Goal: Task Accomplishment & Management: Manage account settings

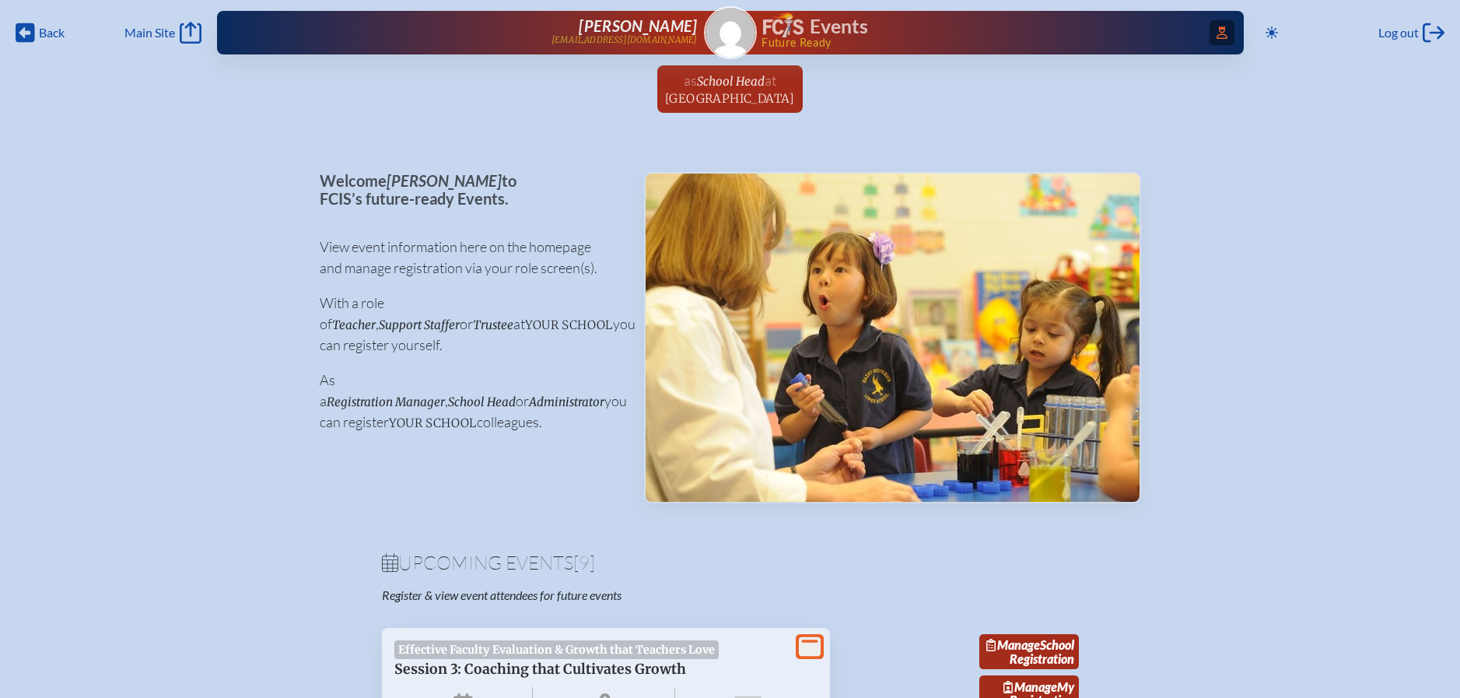
click at [1229, 33] on span "Access Users..." at bounding box center [1222, 32] width 25 height 25
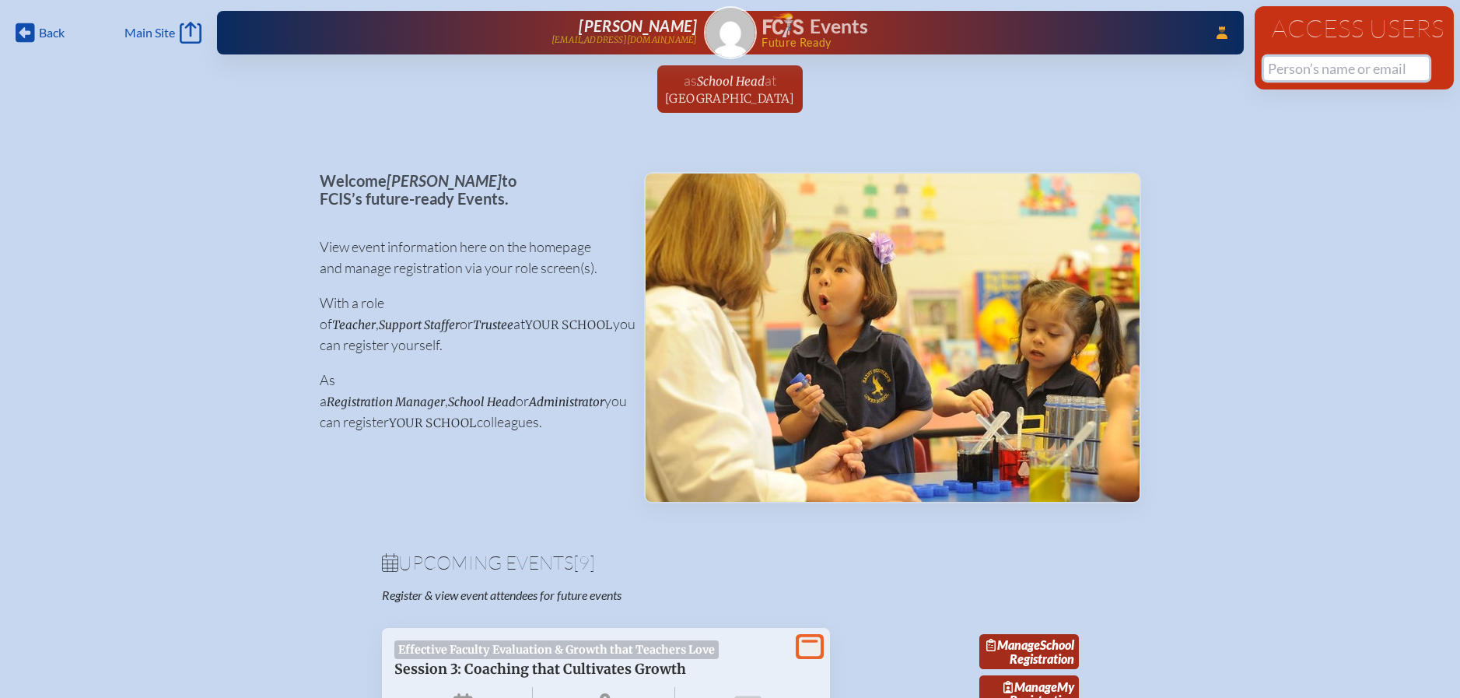
click at [1306, 58] on input "text" at bounding box center [1346, 68] width 165 height 23
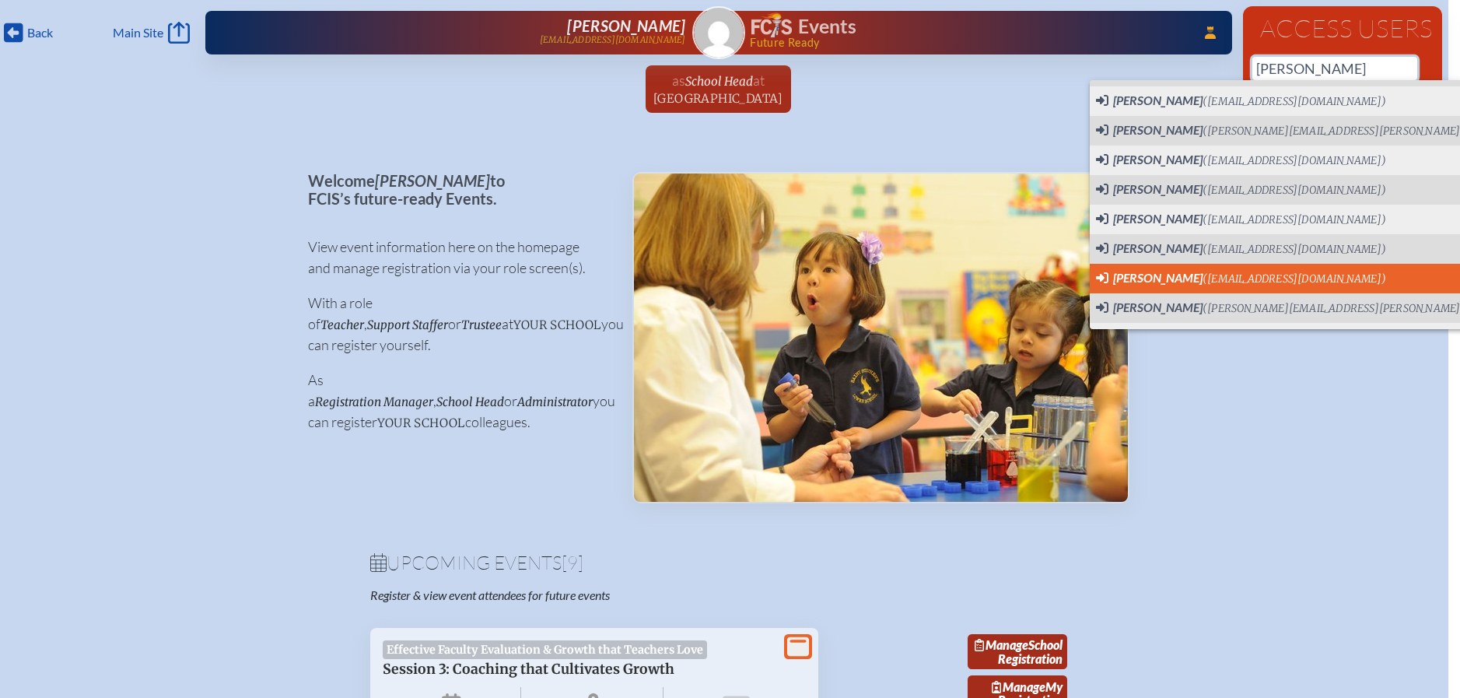
scroll to position [668, 0]
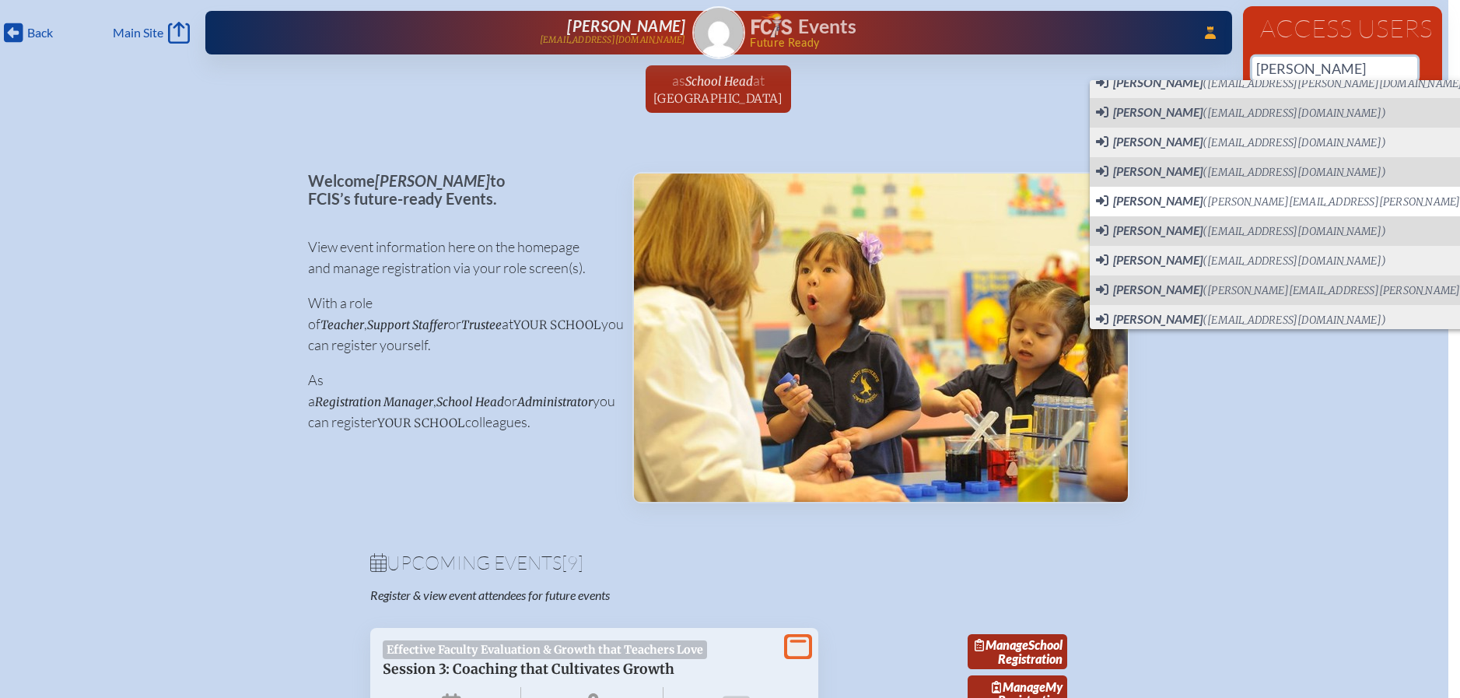
type input "Nancy"
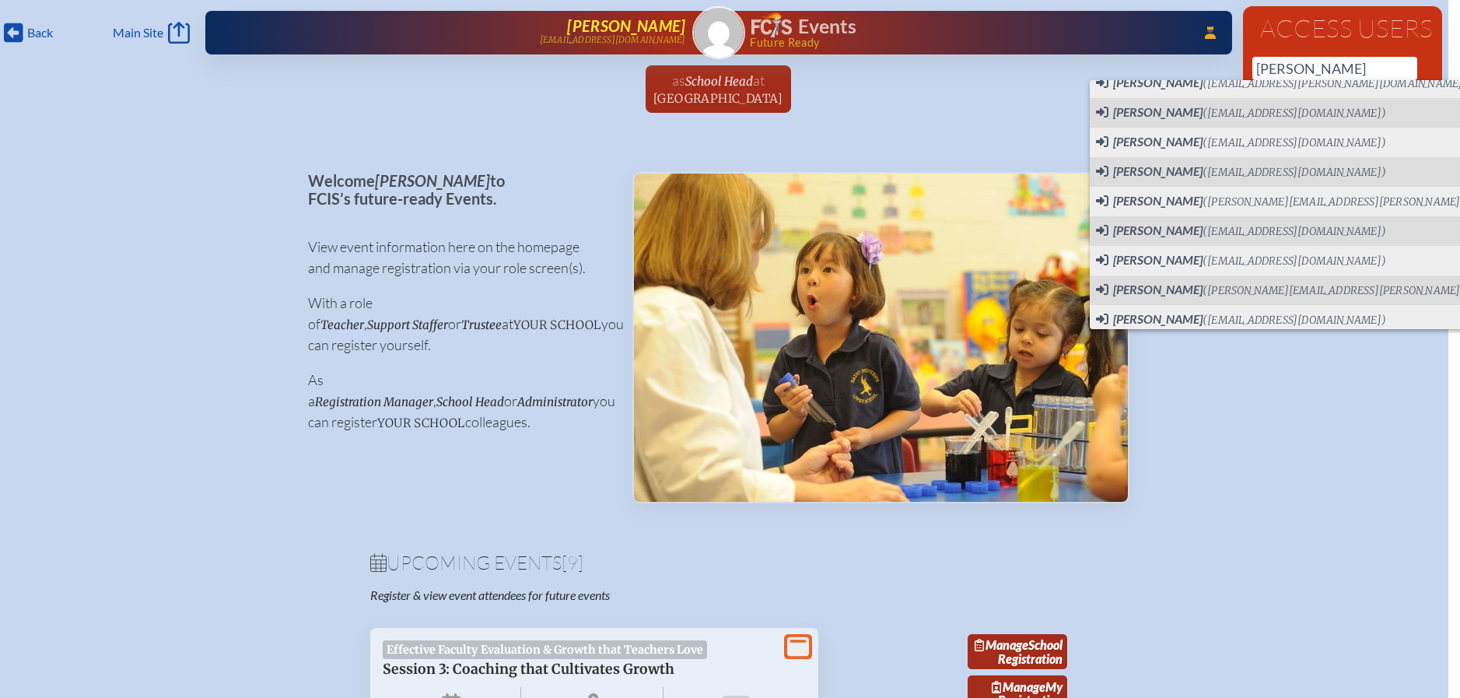
click at [650, 32] on span "Nancy Spencer" at bounding box center [626, 25] width 118 height 19
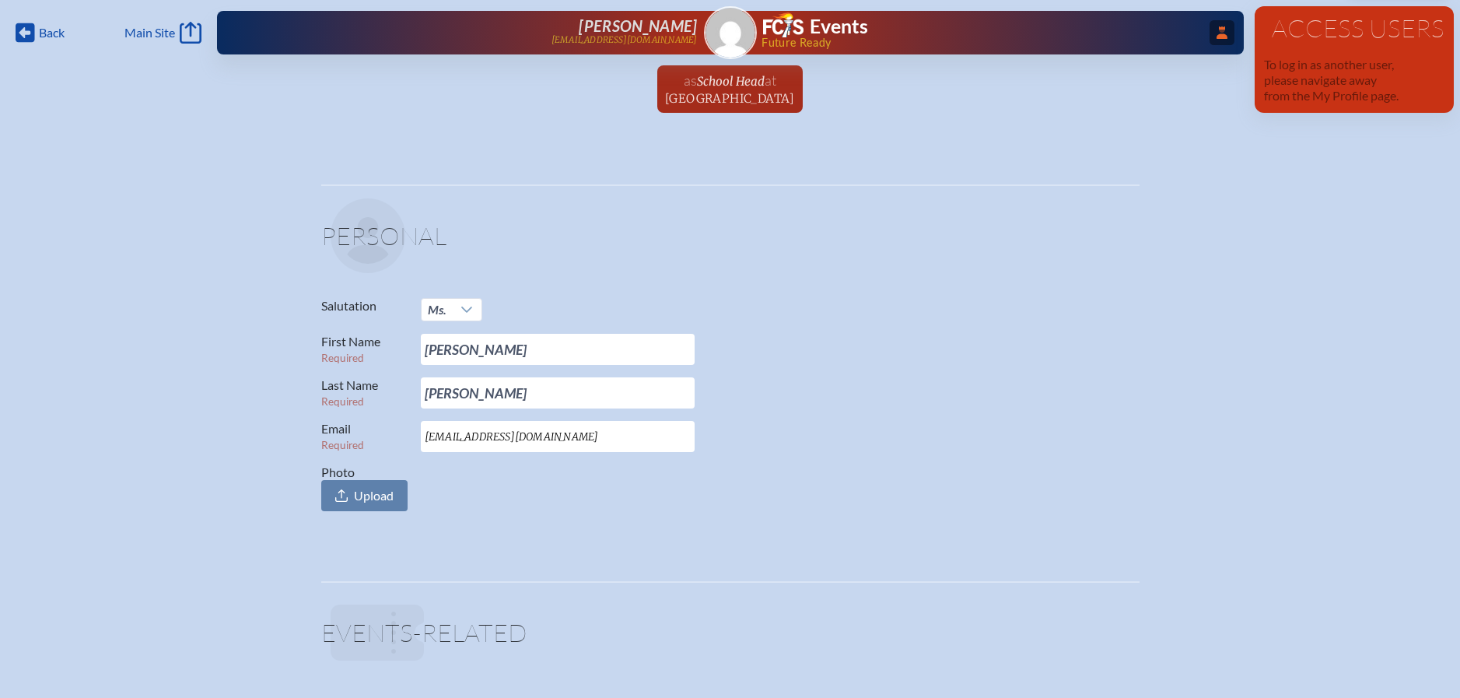
click at [1210, 30] on span "...Close Access Users" at bounding box center [1222, 32] width 25 height 25
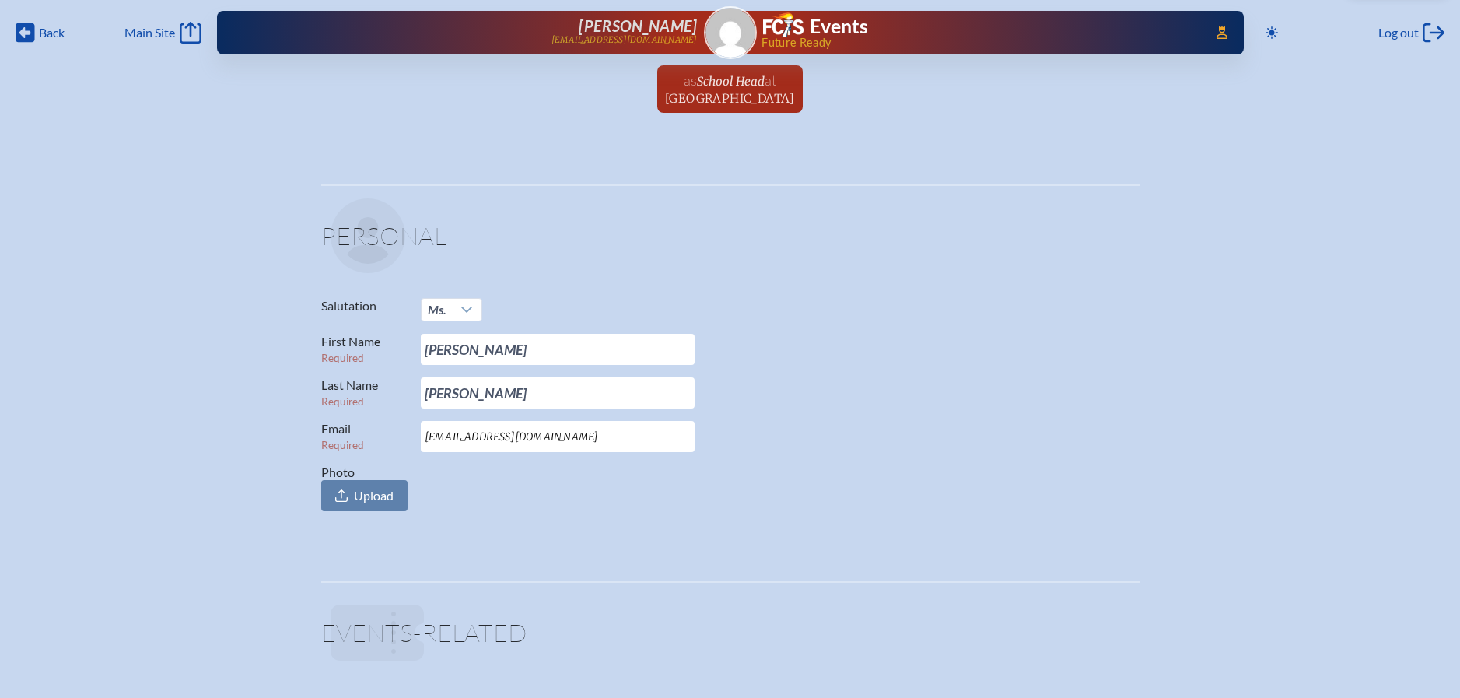
click at [701, 22] on div "Access Users... Nancy Spencer nspencer@shorecrest.org Events Future Ready" at bounding box center [730, 33] width 1027 height 44
click at [61, 25] on span "Back" at bounding box center [52, 33] width 26 height 16
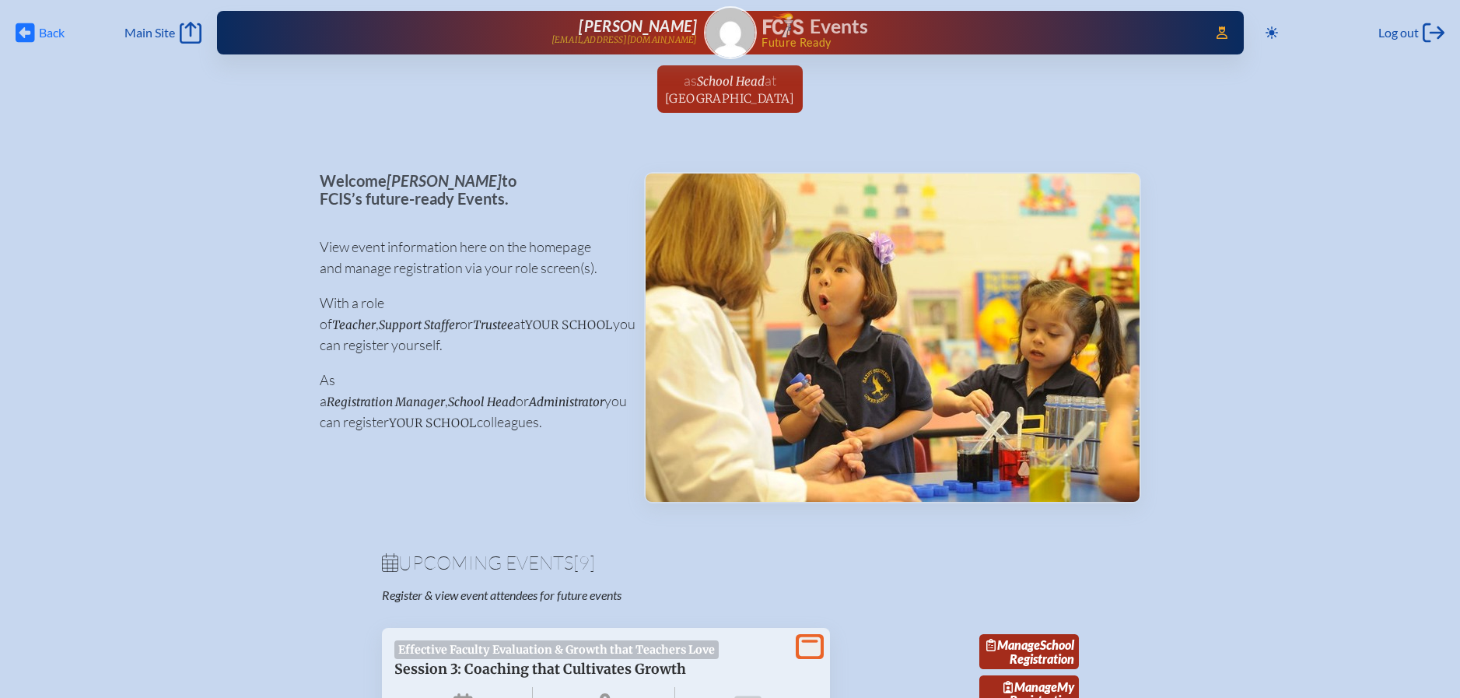
scroll to position [0, 12]
click at [661, 25] on span "[PERSON_NAME]" at bounding box center [638, 25] width 118 height 19
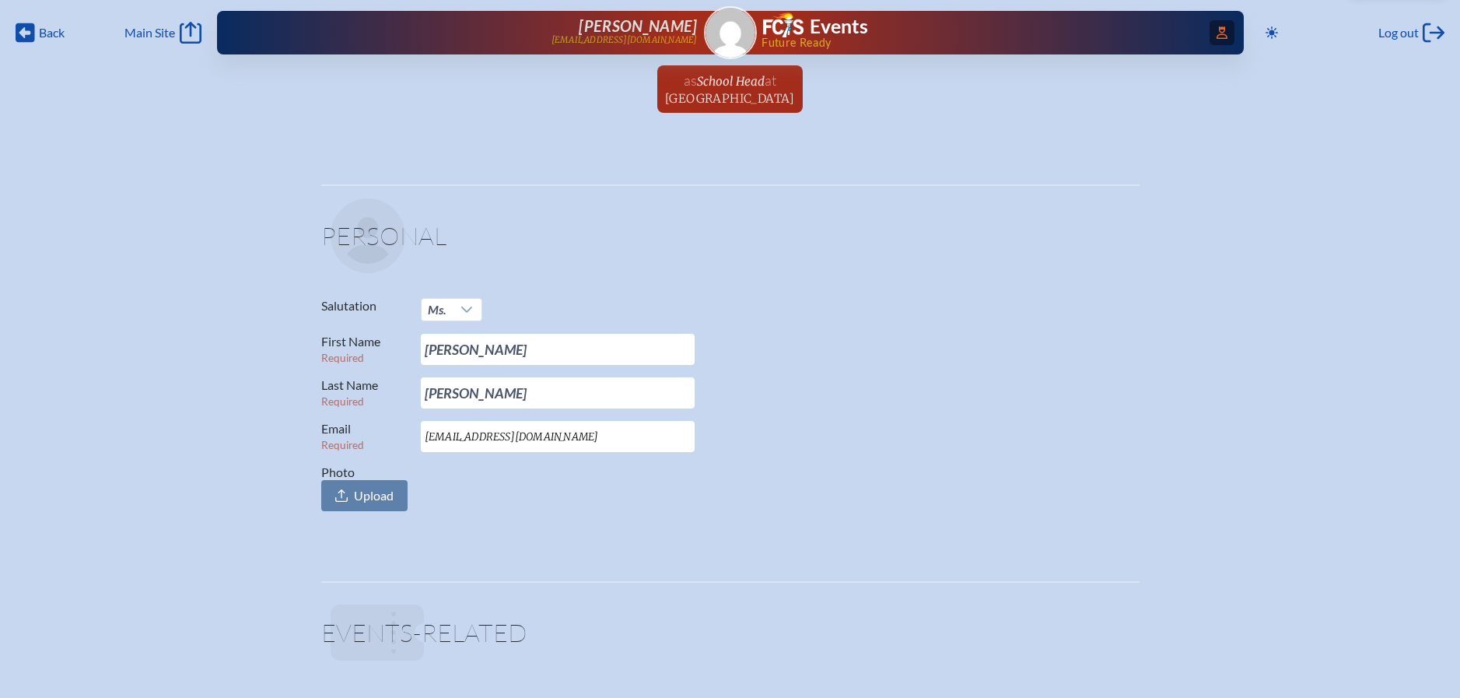
click at [1217, 33] on icon "Access Users..." at bounding box center [1222, 32] width 11 height 12
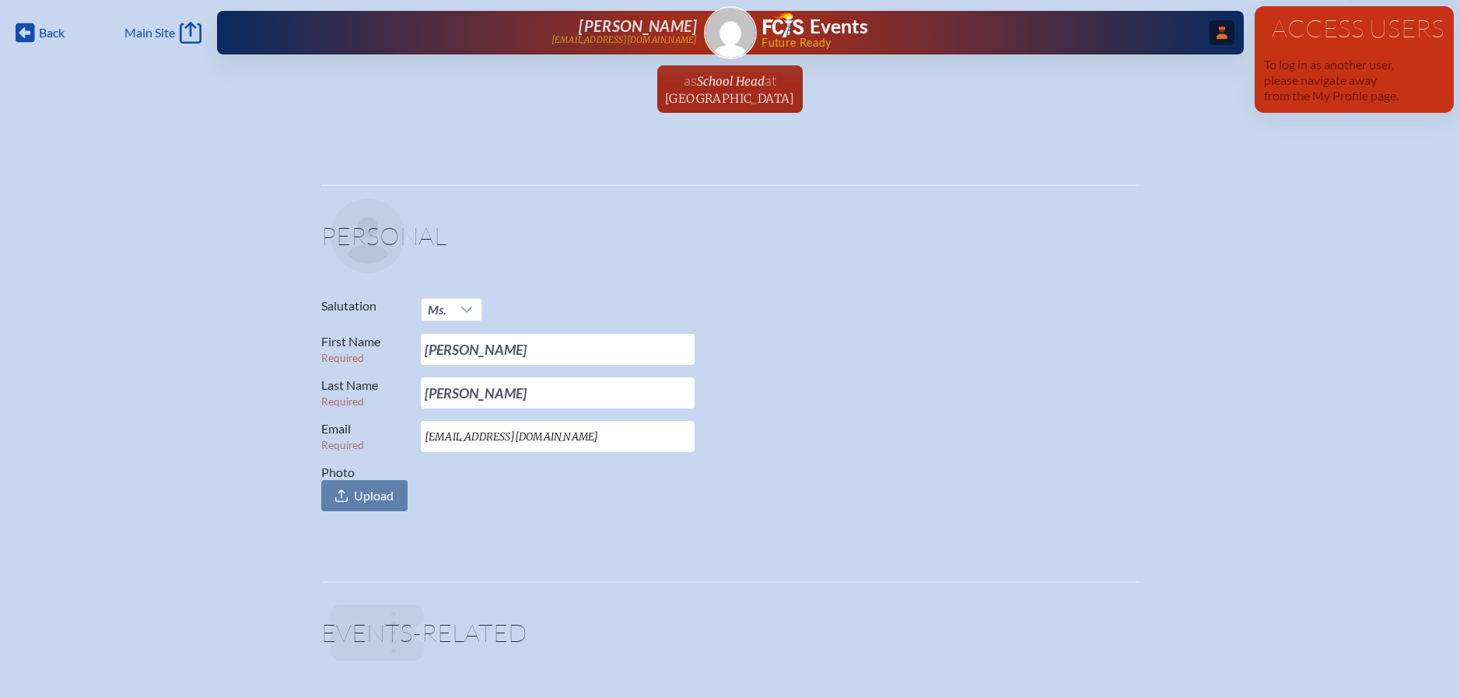
click at [1217, 30] on icon "...Close Access Users" at bounding box center [1222, 32] width 11 height 12
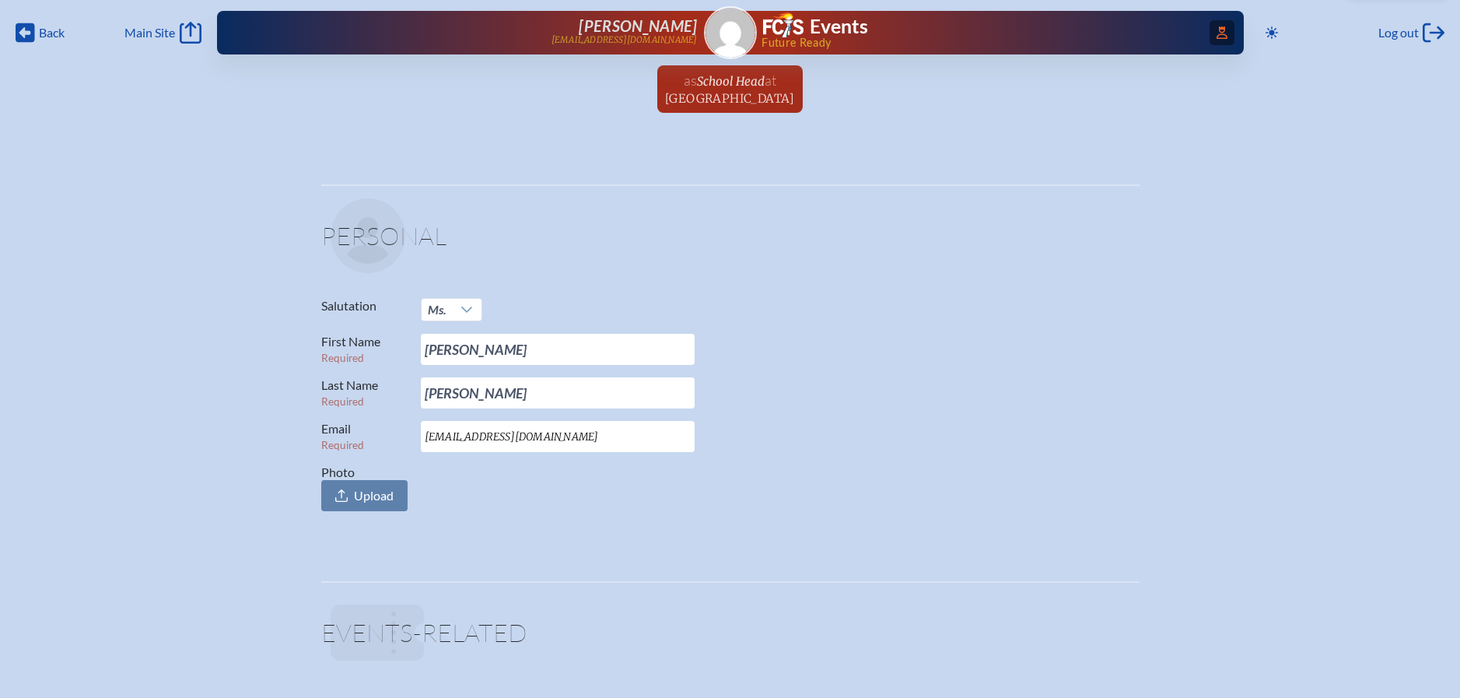
click at [1217, 30] on icon "Access Users..." at bounding box center [1222, 32] width 11 height 12
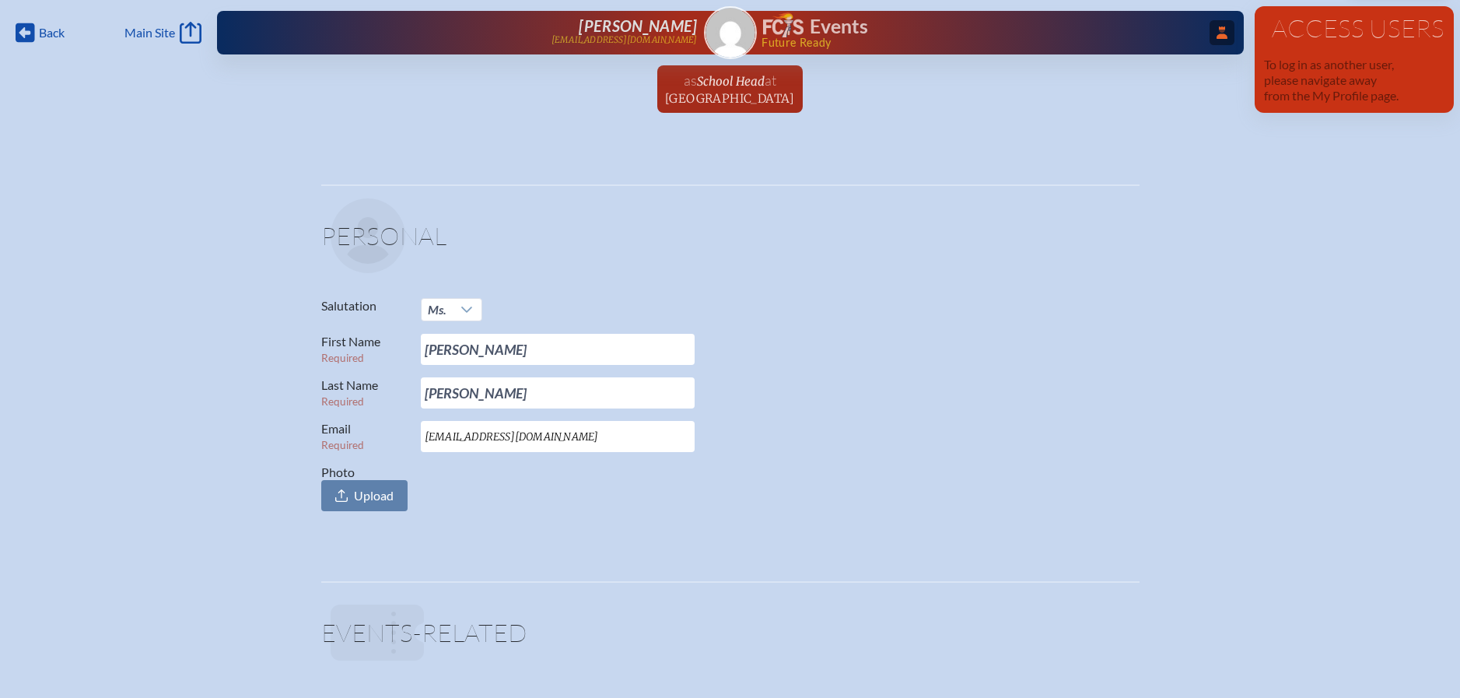
click at [855, 33] on h1 "Events" at bounding box center [839, 26] width 58 height 19
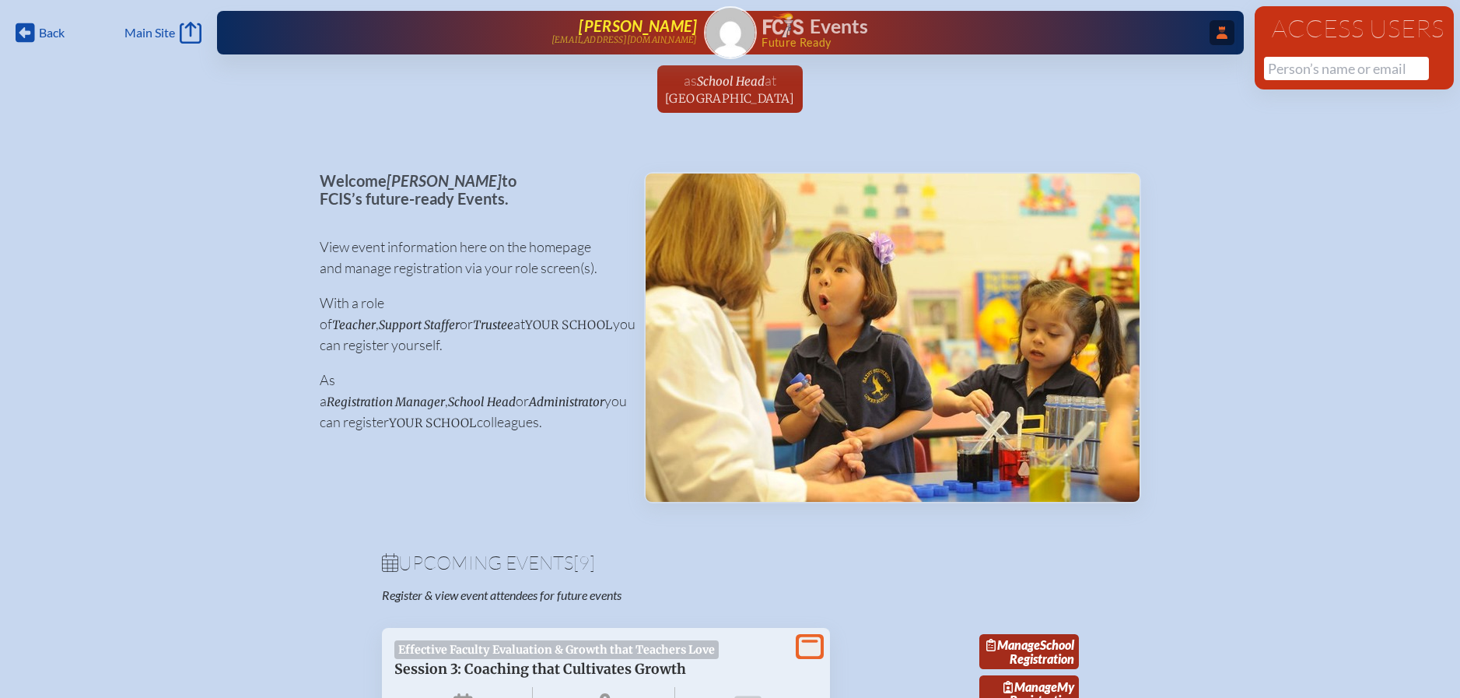
click at [675, 23] on span "[PERSON_NAME]" at bounding box center [638, 25] width 118 height 19
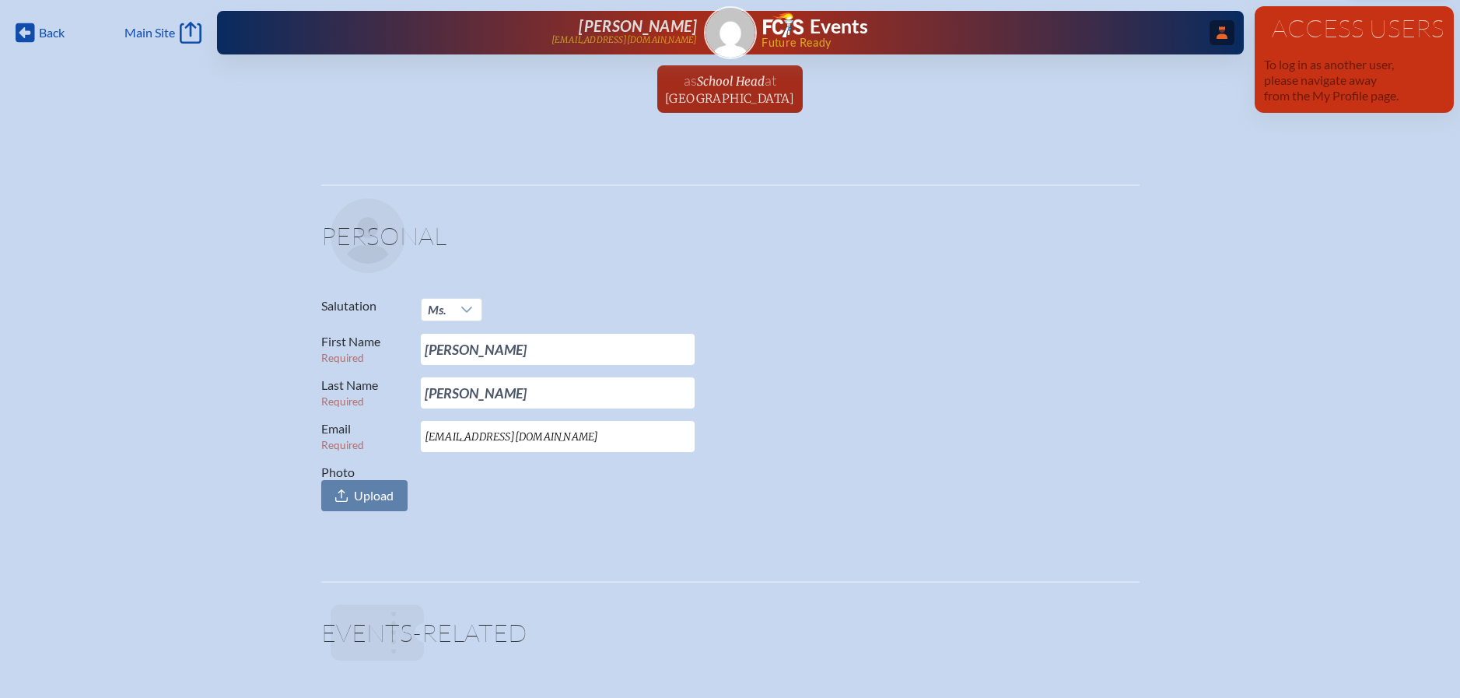
click at [1217, 35] on icon at bounding box center [1222, 32] width 11 height 12
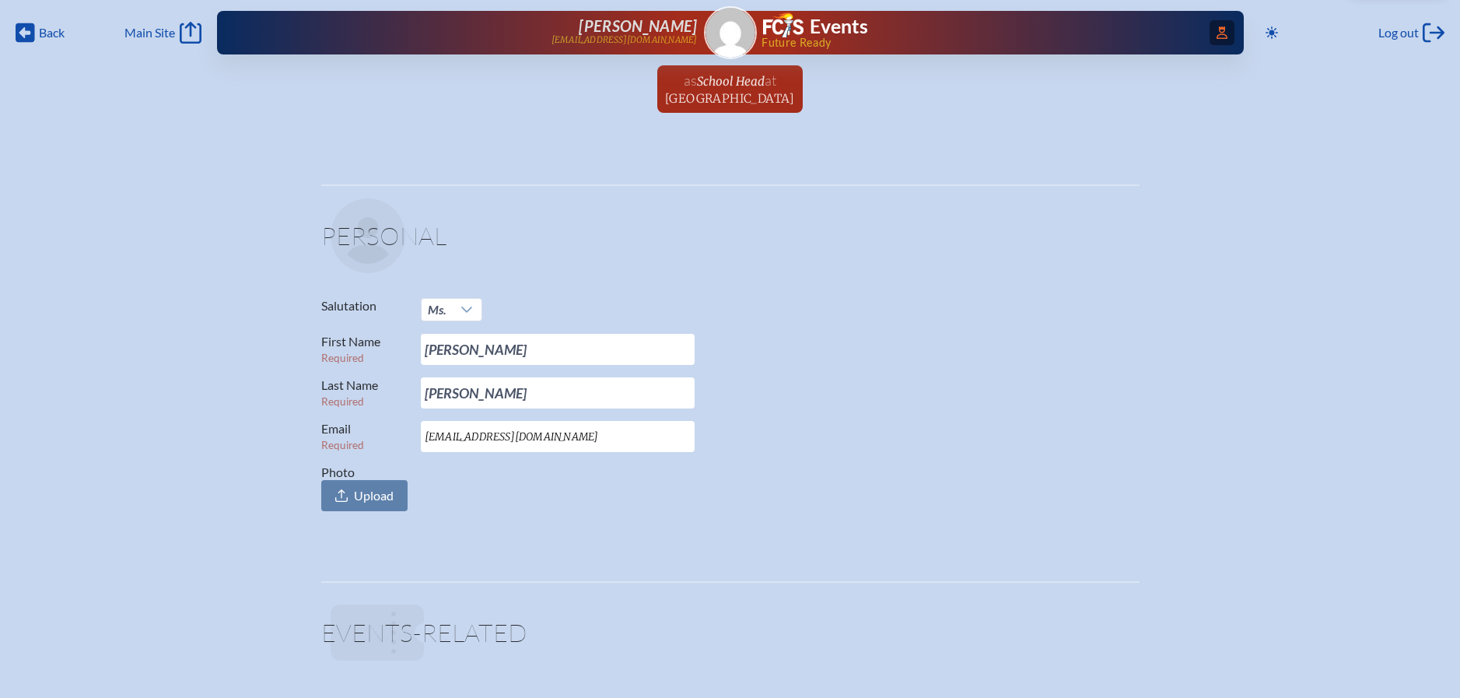
click at [1218, 35] on icon "Access Users..." at bounding box center [1222, 32] width 11 height 12
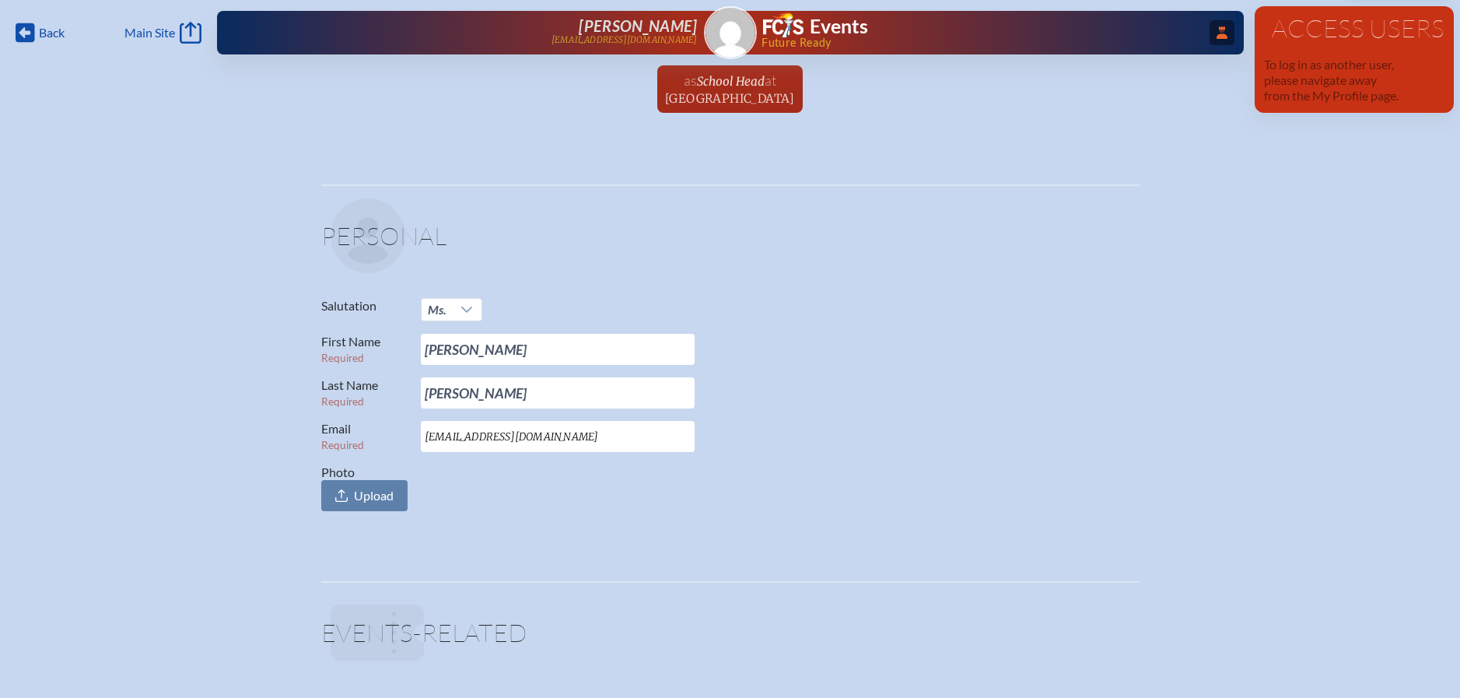
click at [1228, 35] on span "...Close Access Users" at bounding box center [1222, 32] width 25 height 25
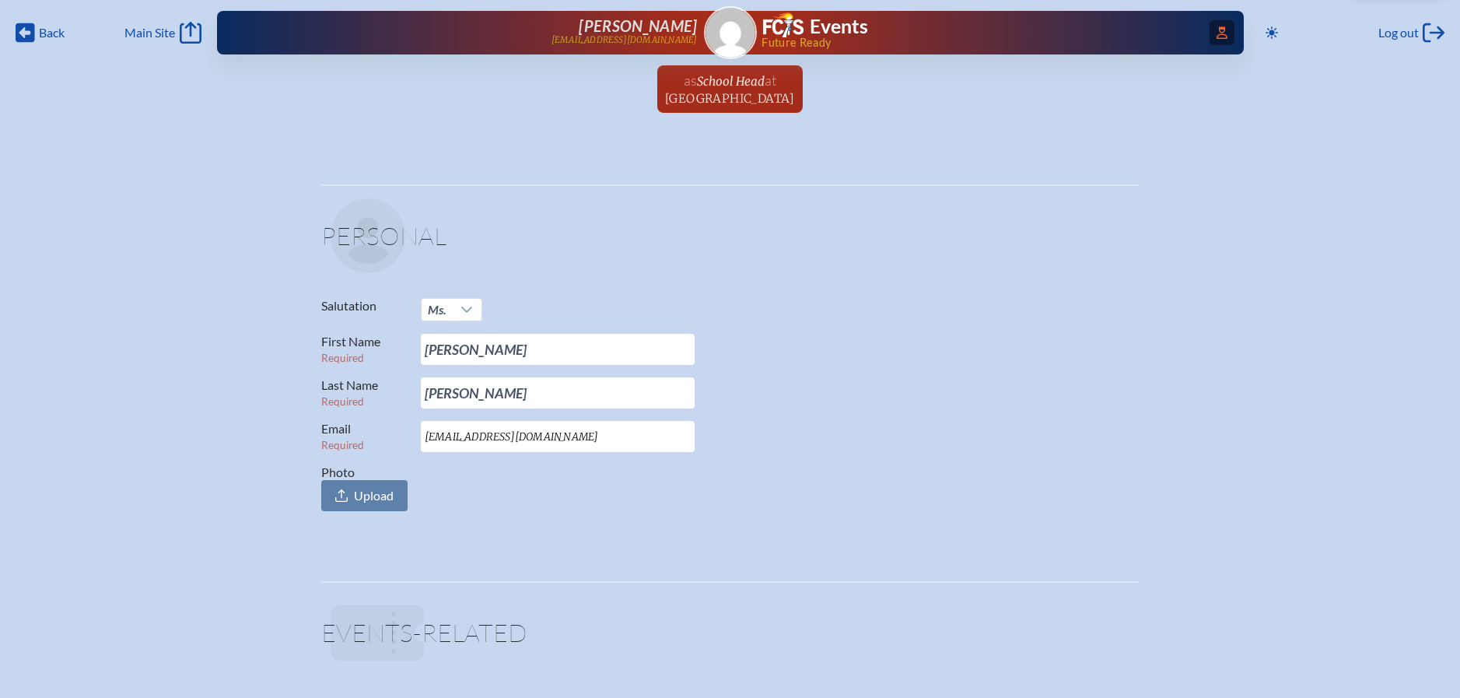
click at [1217, 31] on icon at bounding box center [1222, 32] width 11 height 12
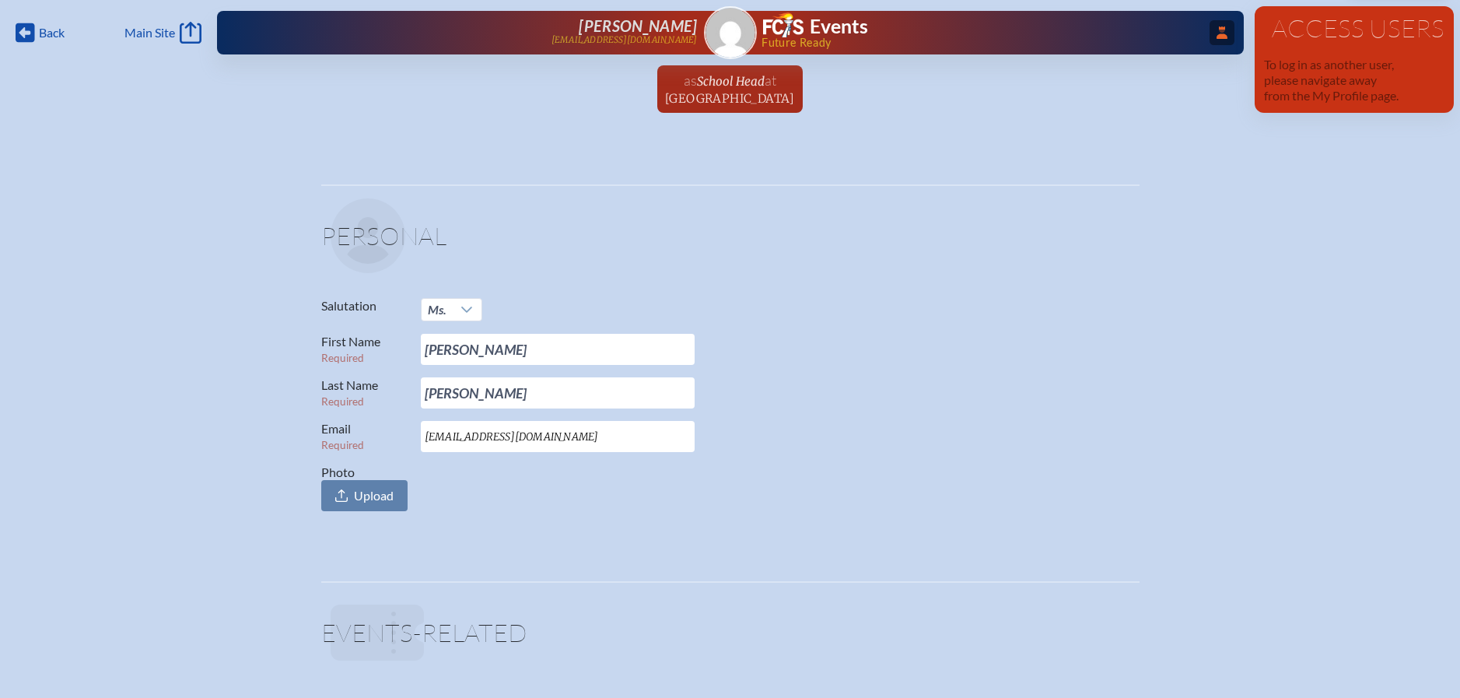
click at [1317, 33] on h1 "Access Users" at bounding box center [1354, 28] width 181 height 25
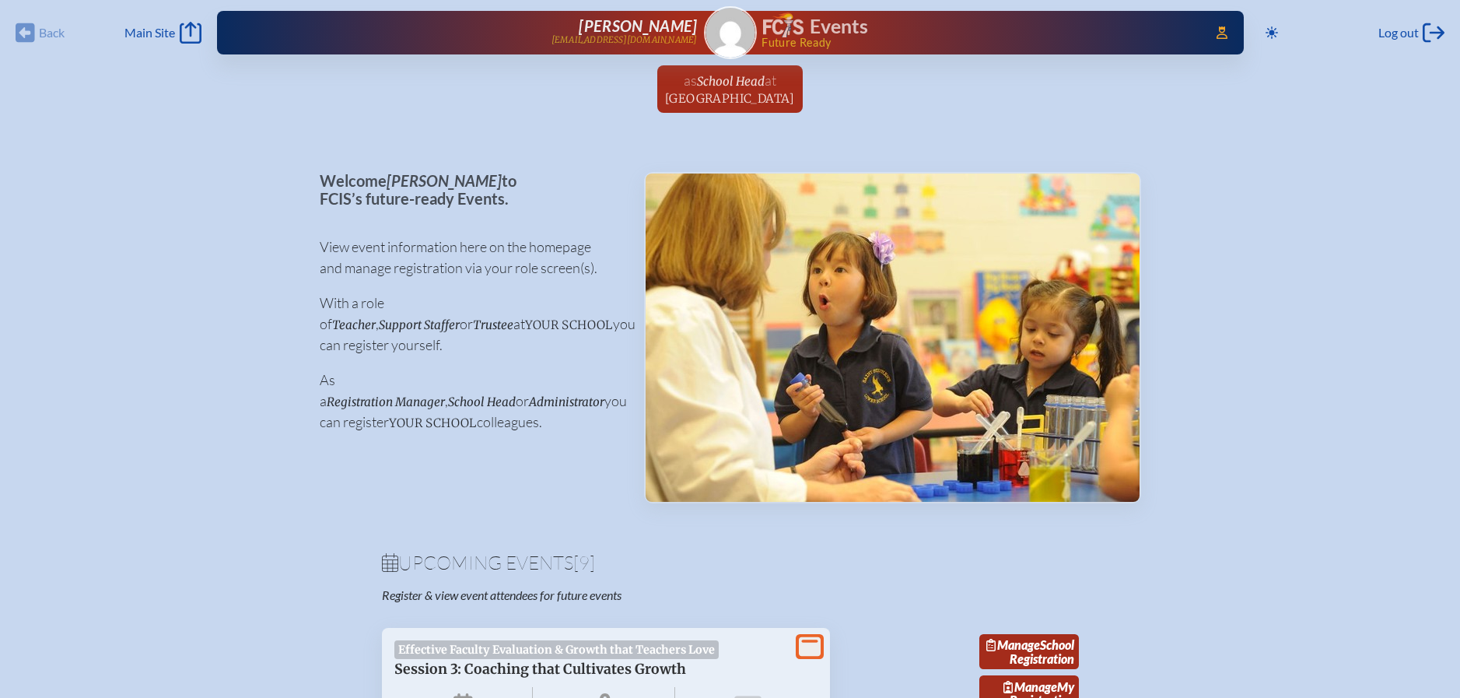
click at [32, 25] on div "Back Back Main Site Main Site" at bounding box center [109, 33] width 186 height 22
click at [1221, 29] on icon "Access Users..." at bounding box center [1222, 32] width 11 height 12
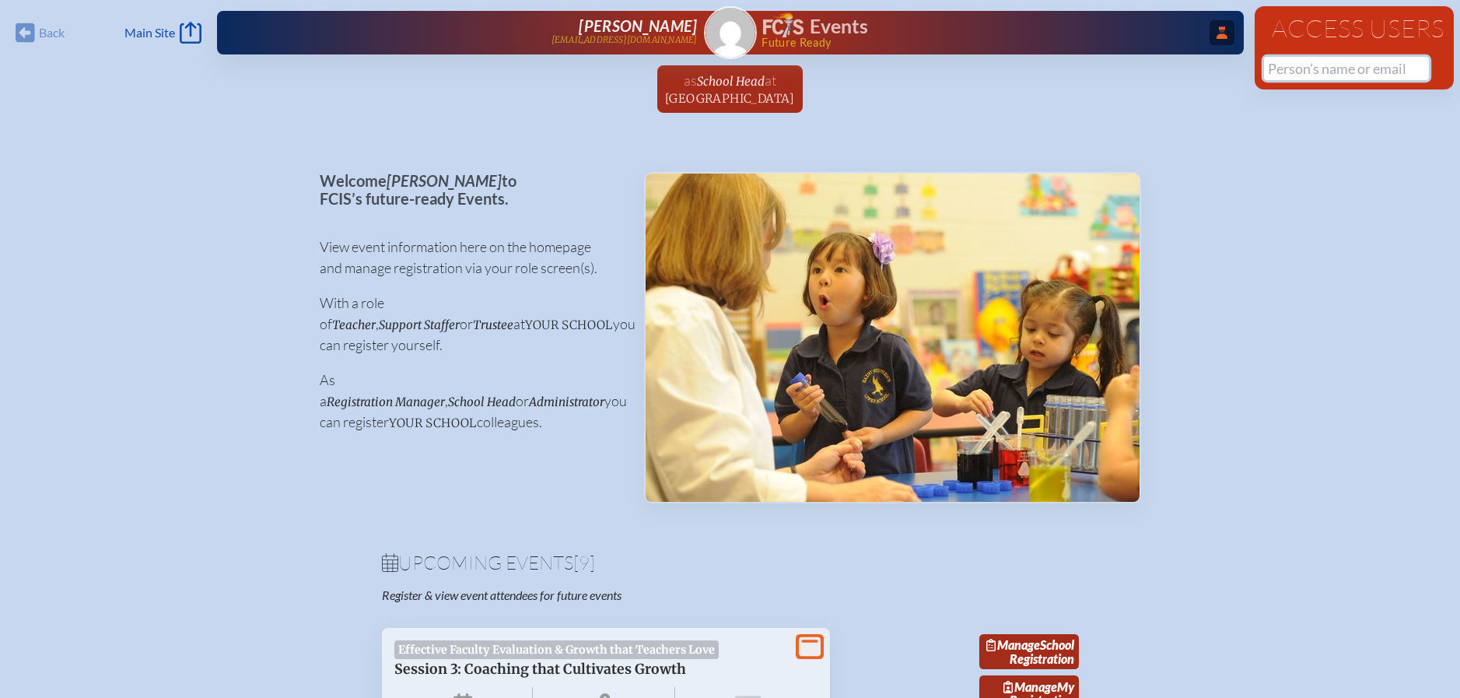
click at [1288, 72] on input "text" at bounding box center [1346, 68] width 165 height 23
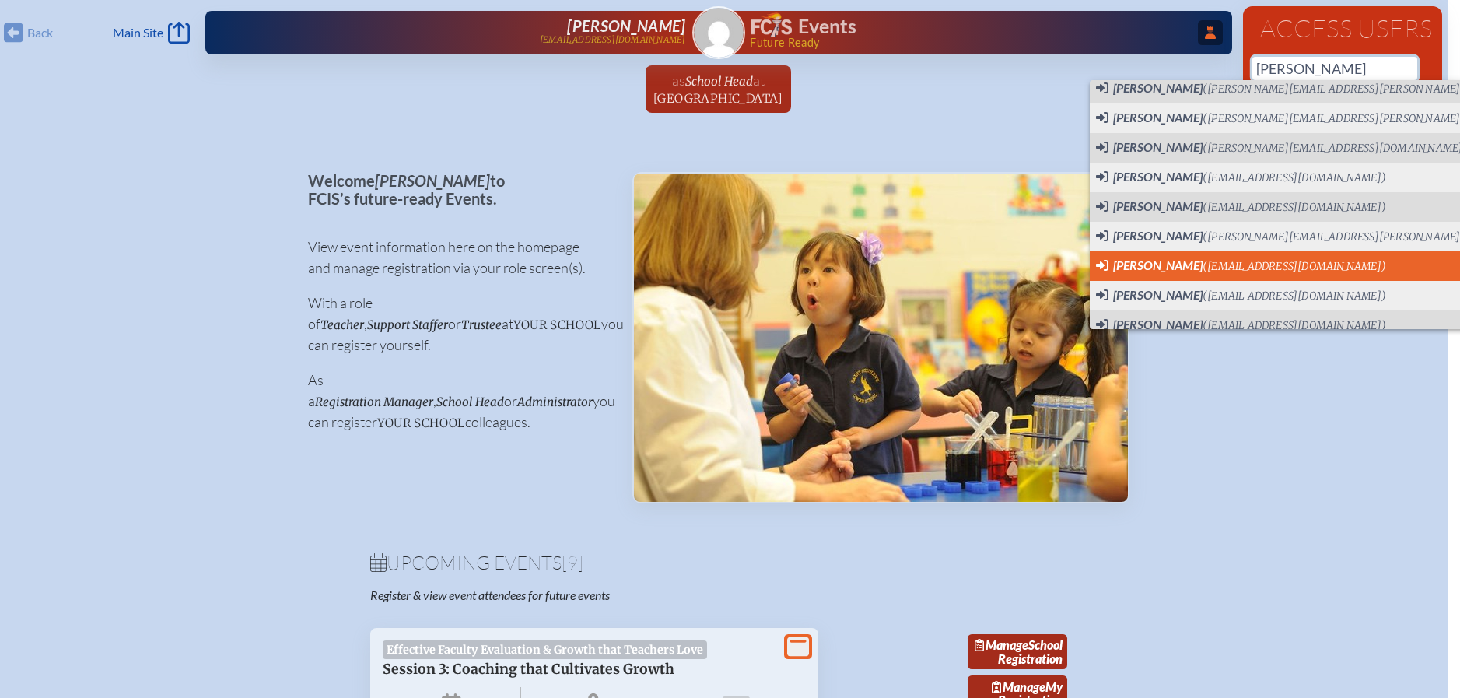
scroll to position [230, 0]
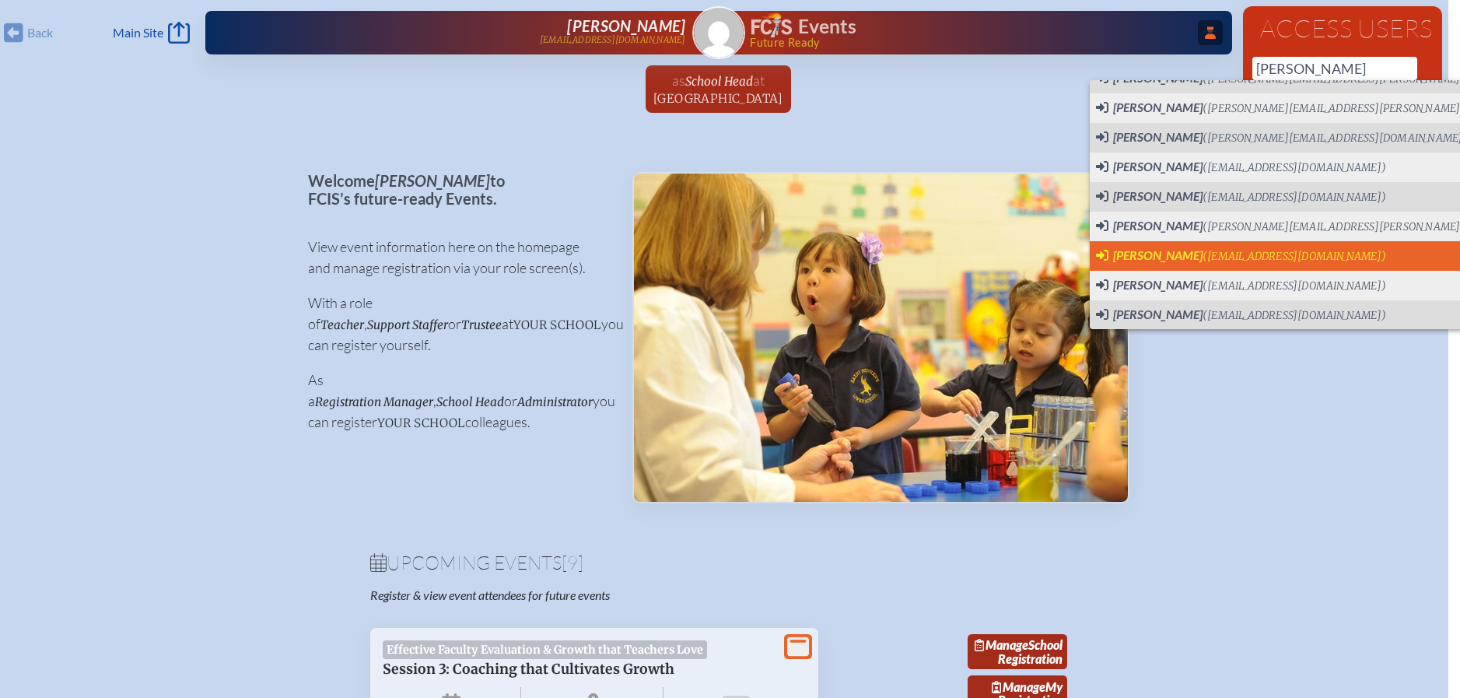
click at [1257, 250] on span "([EMAIL_ADDRESS][DOMAIN_NAME])" at bounding box center [1295, 256] width 184 height 13
type input "[EMAIL_ADDRESS][DOMAIN_NAME]"
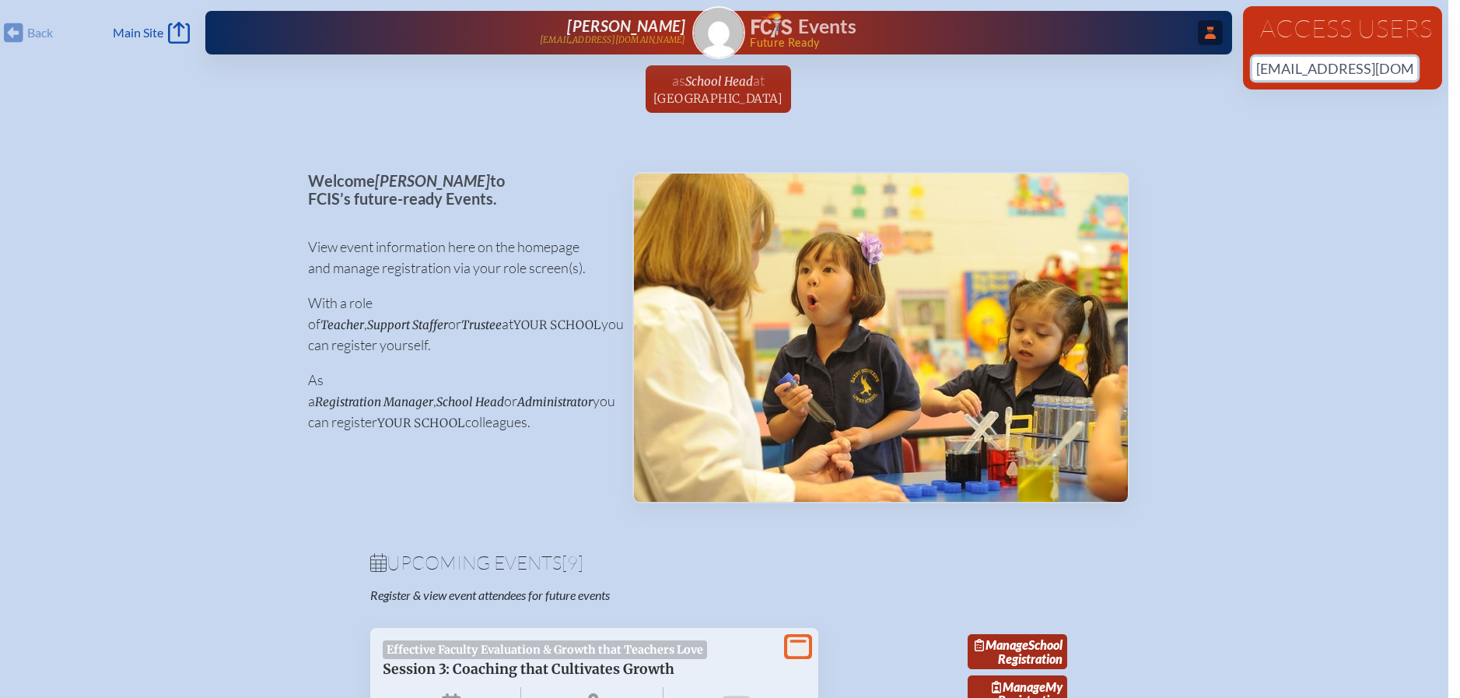
scroll to position [0, 9]
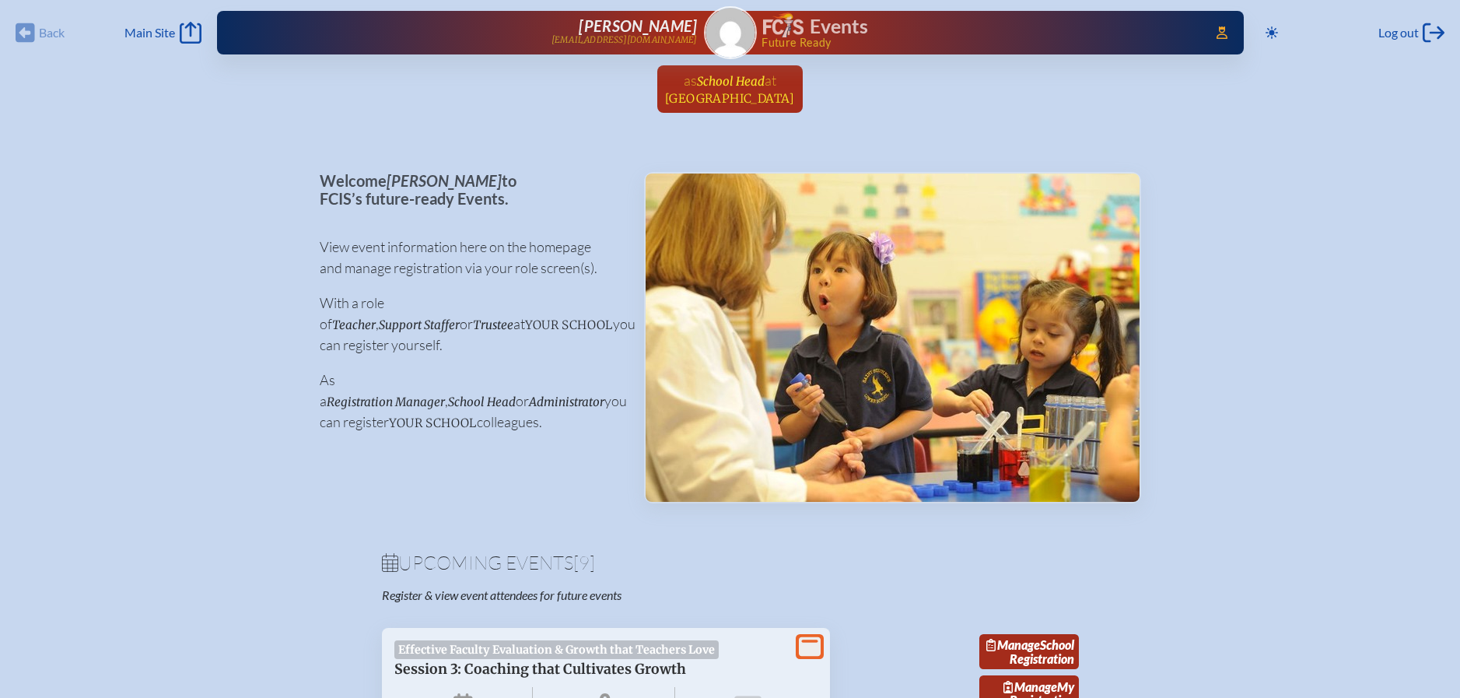
click at [794, 87] on link "as School Head at [GEOGRAPHIC_DATA] since [DATE]" at bounding box center [730, 88] width 142 height 47
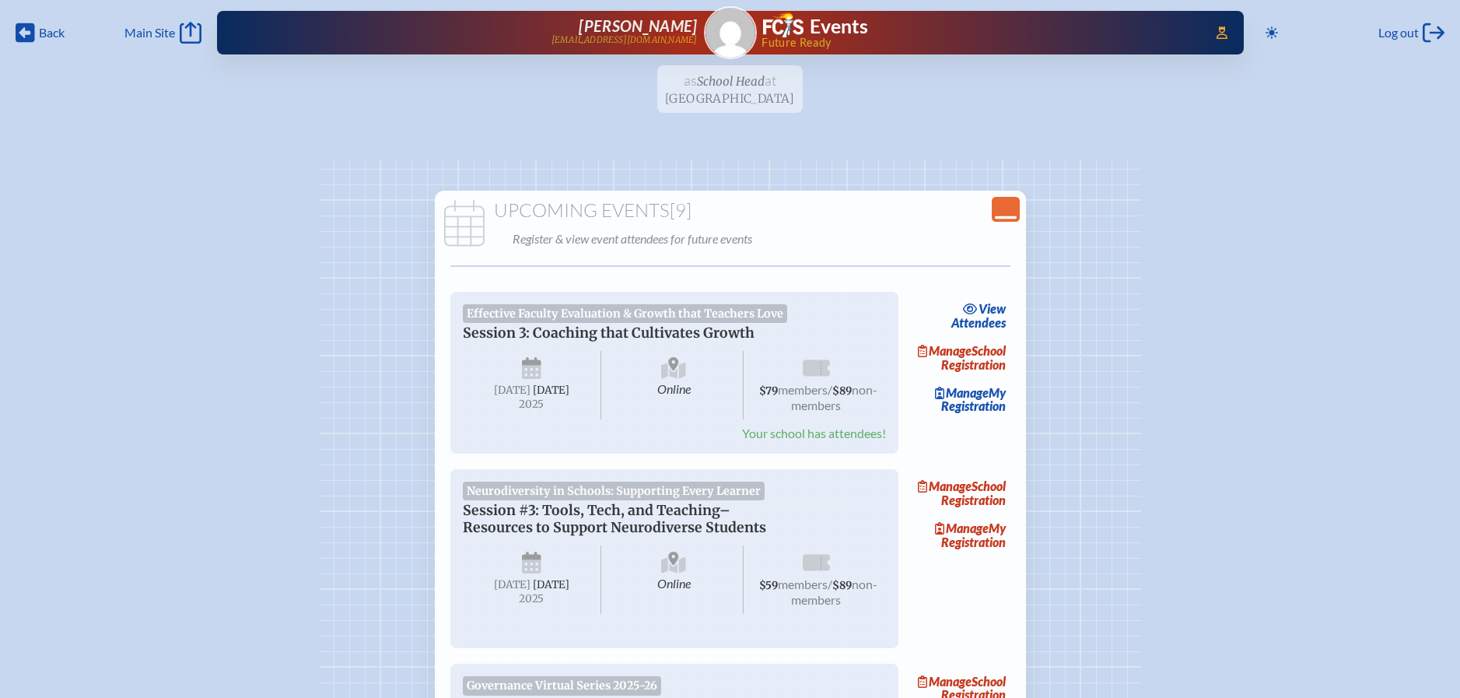
click at [1006, 205] on icon "Close Console" at bounding box center [1006, 209] width 22 height 22
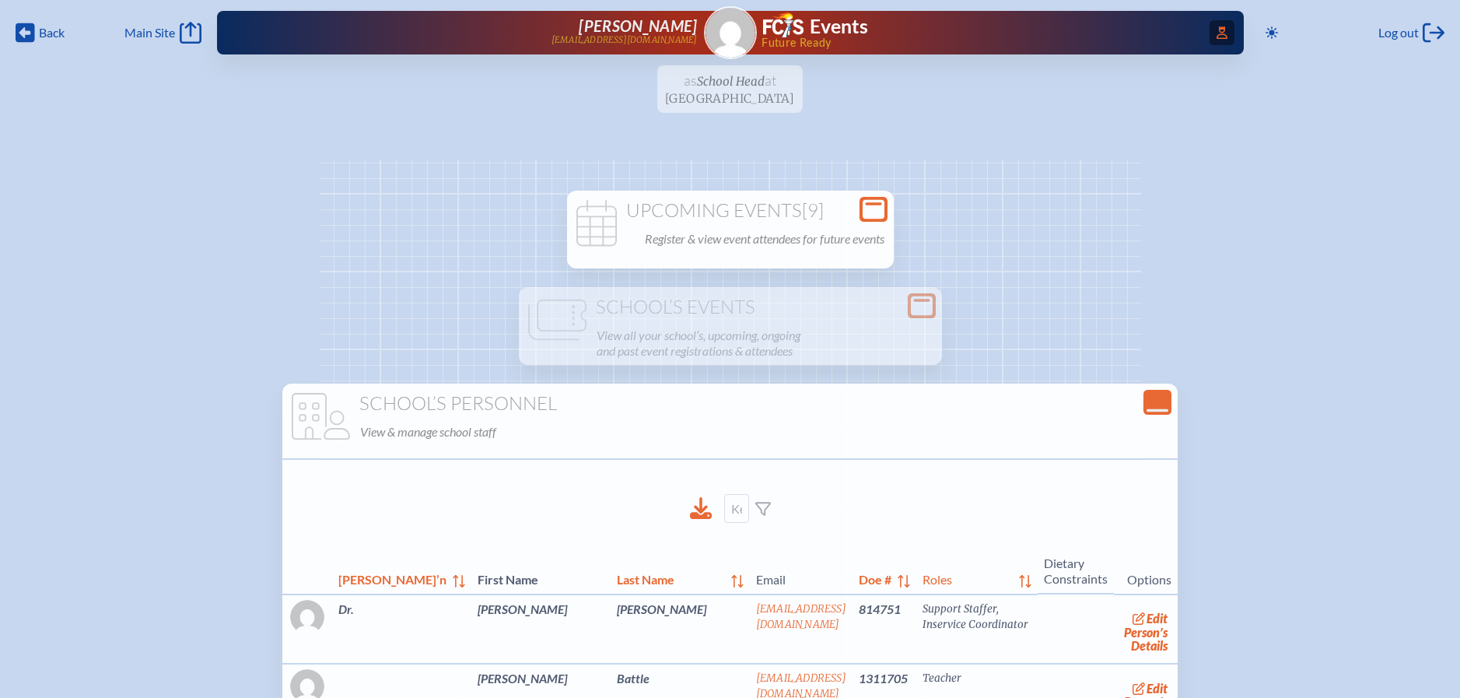
click at [1217, 37] on icon "Access Users..." at bounding box center [1222, 32] width 11 height 12
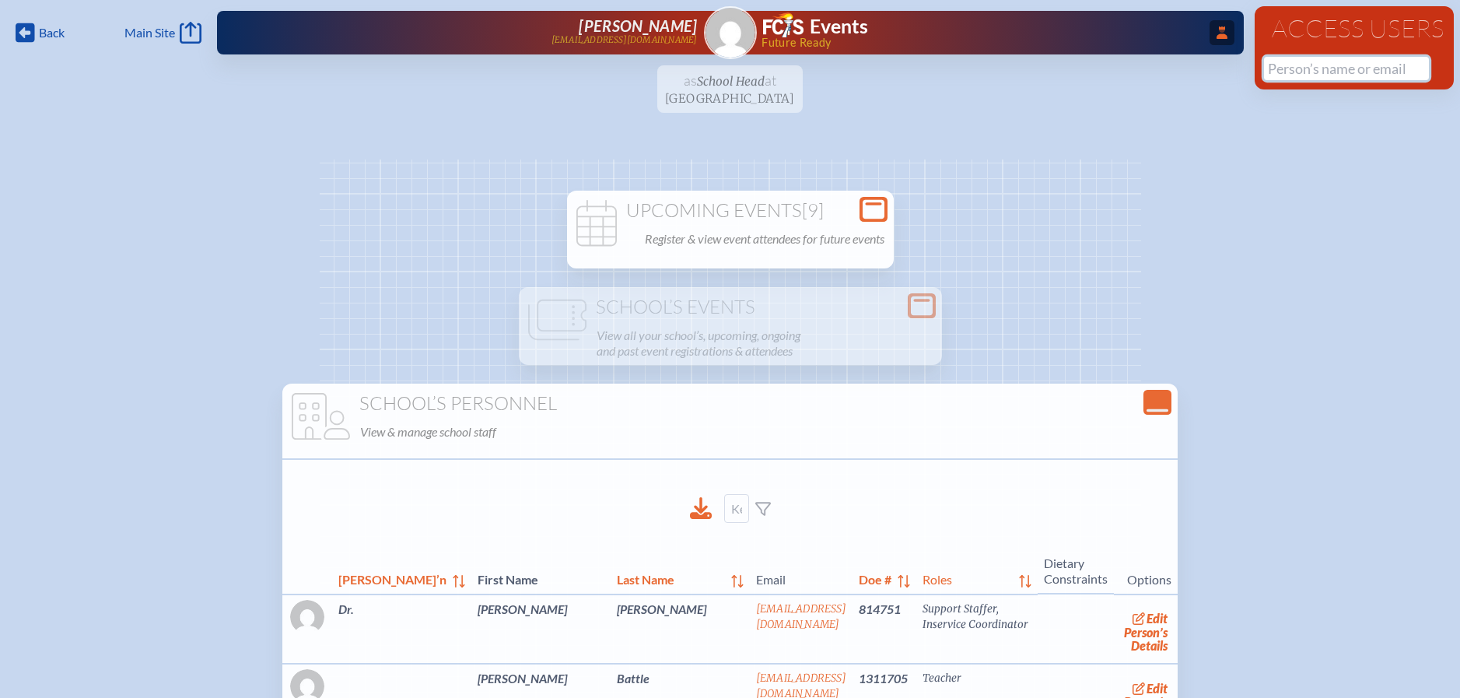
click at [1316, 70] on input "text" at bounding box center [1346, 68] width 165 height 23
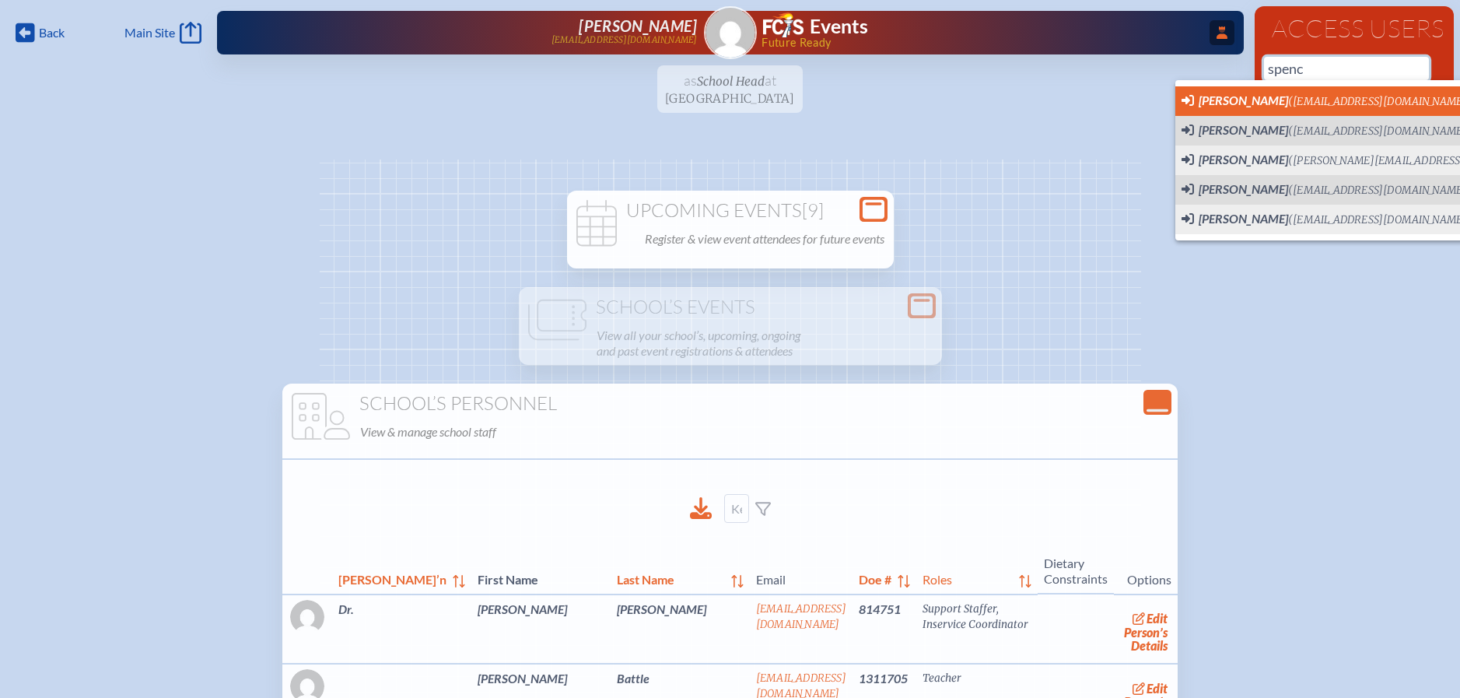
scroll to position [0, 12]
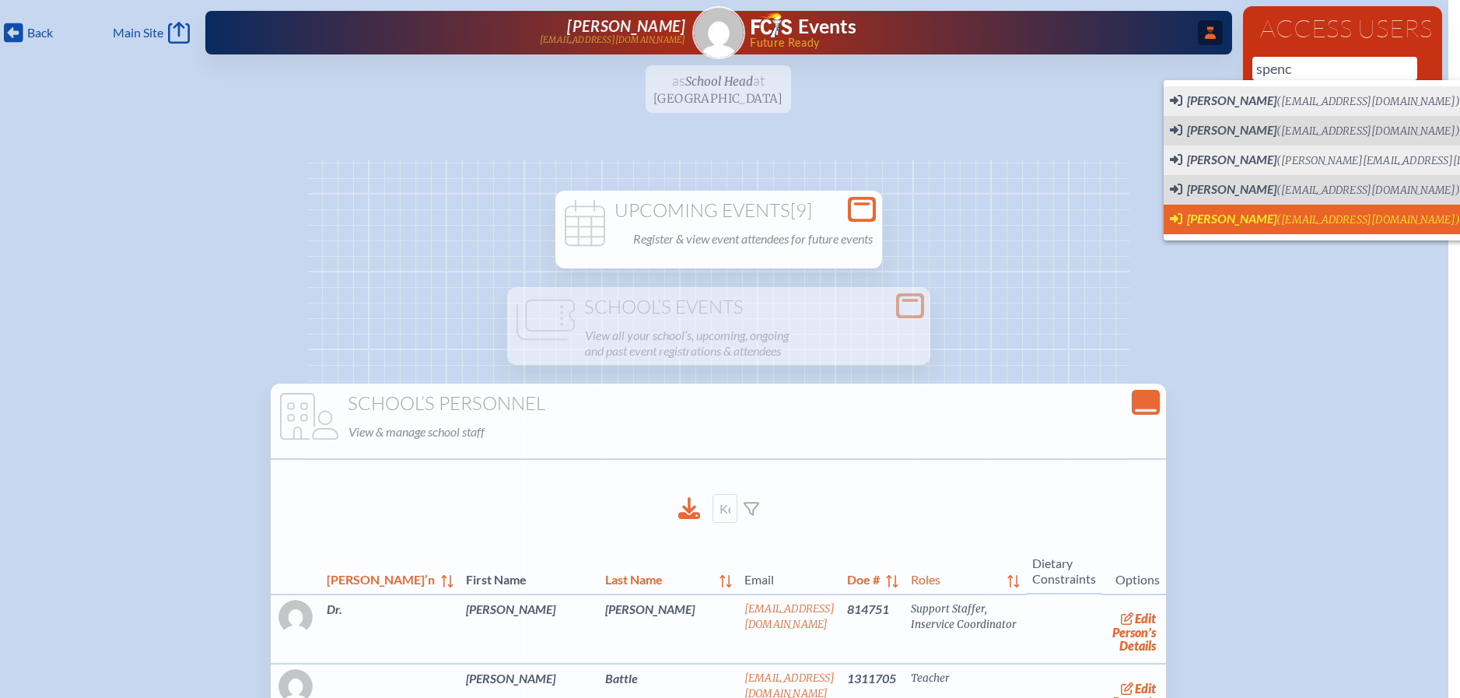
click at [1298, 224] on span "Nancy Spencer (nspencer@shorecrest.org)" at bounding box center [1315, 219] width 290 height 17
type input "[EMAIL_ADDRESS][DOMAIN_NAME]"
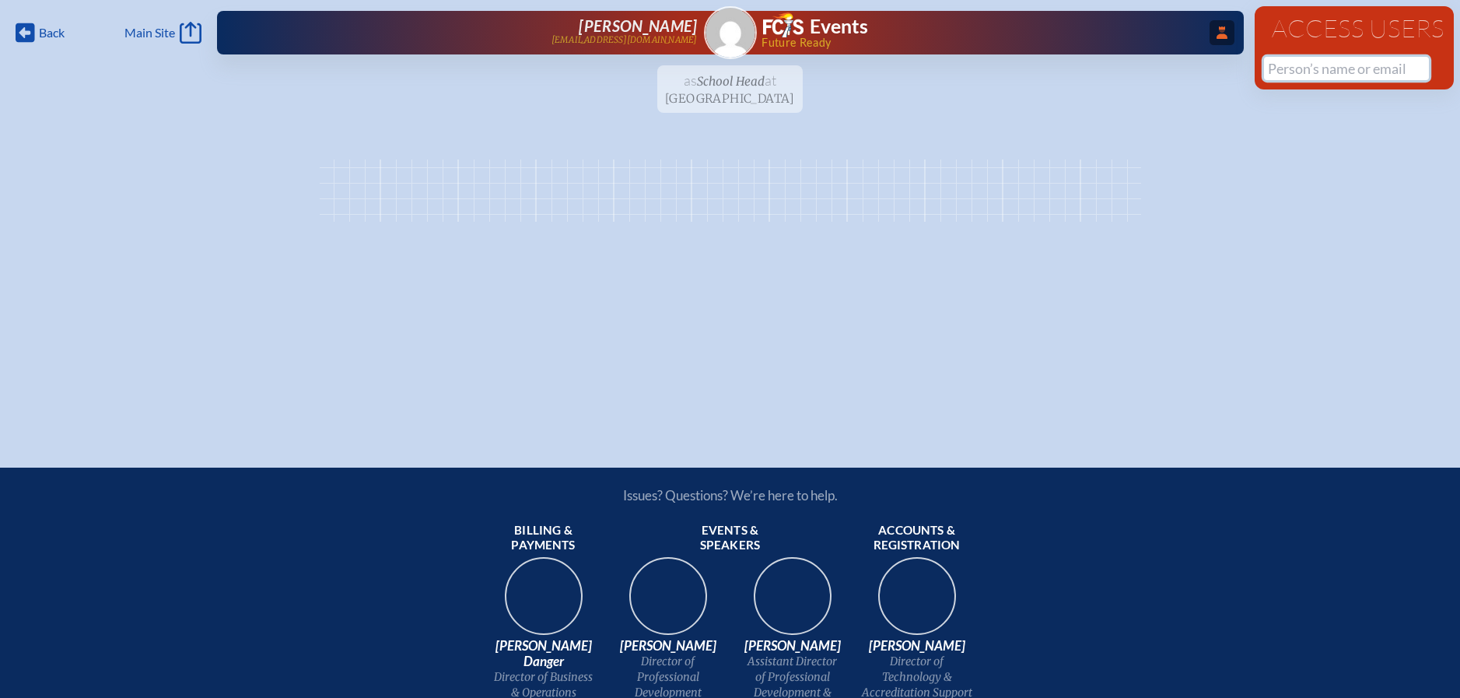
scroll to position [0, 0]
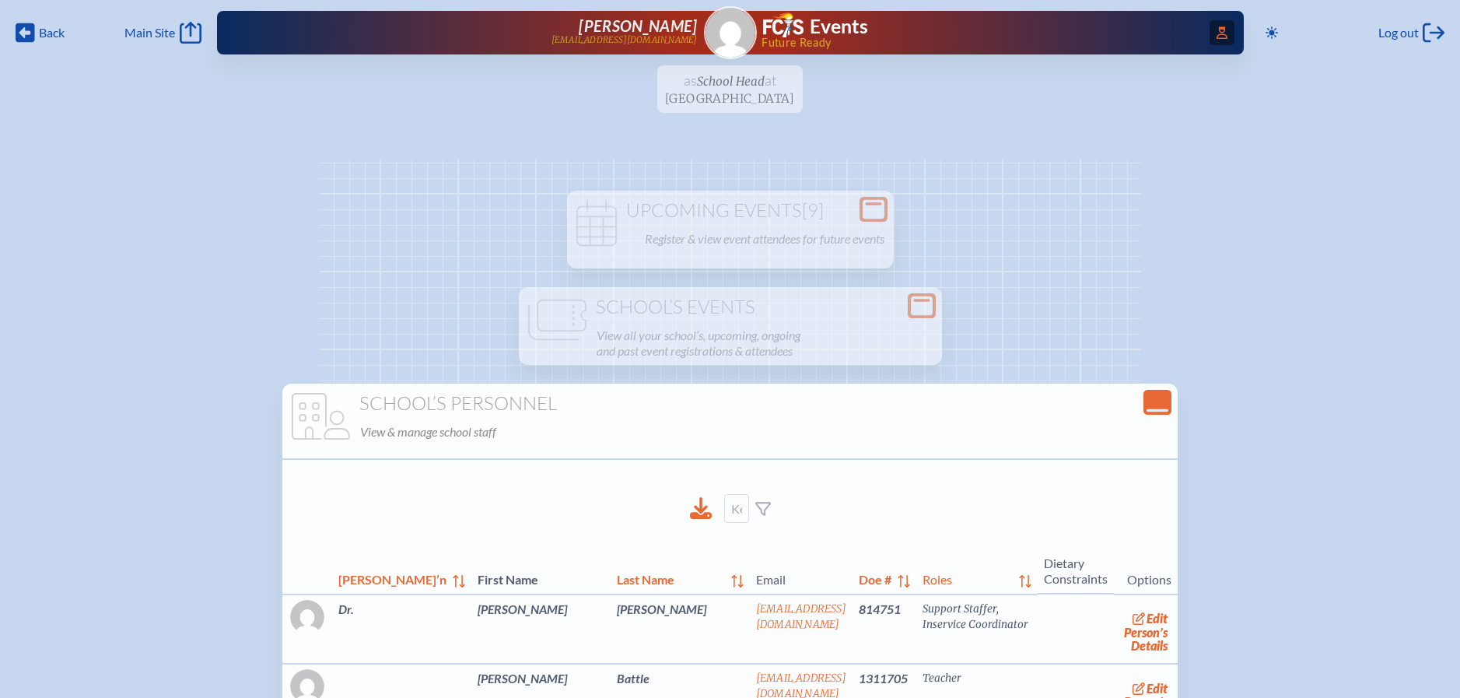
click at [1217, 35] on icon at bounding box center [1222, 32] width 11 height 12
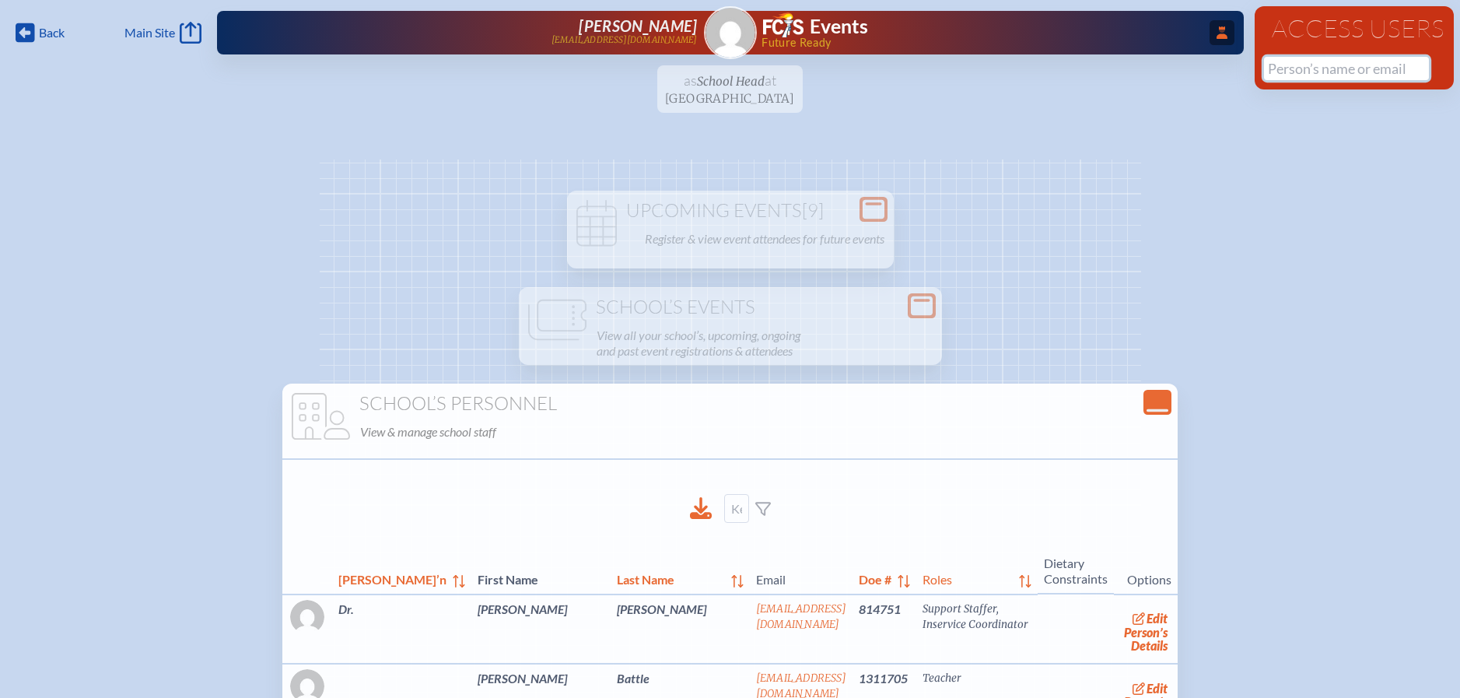
click at [1292, 61] on input "text" at bounding box center [1346, 68] width 165 height 23
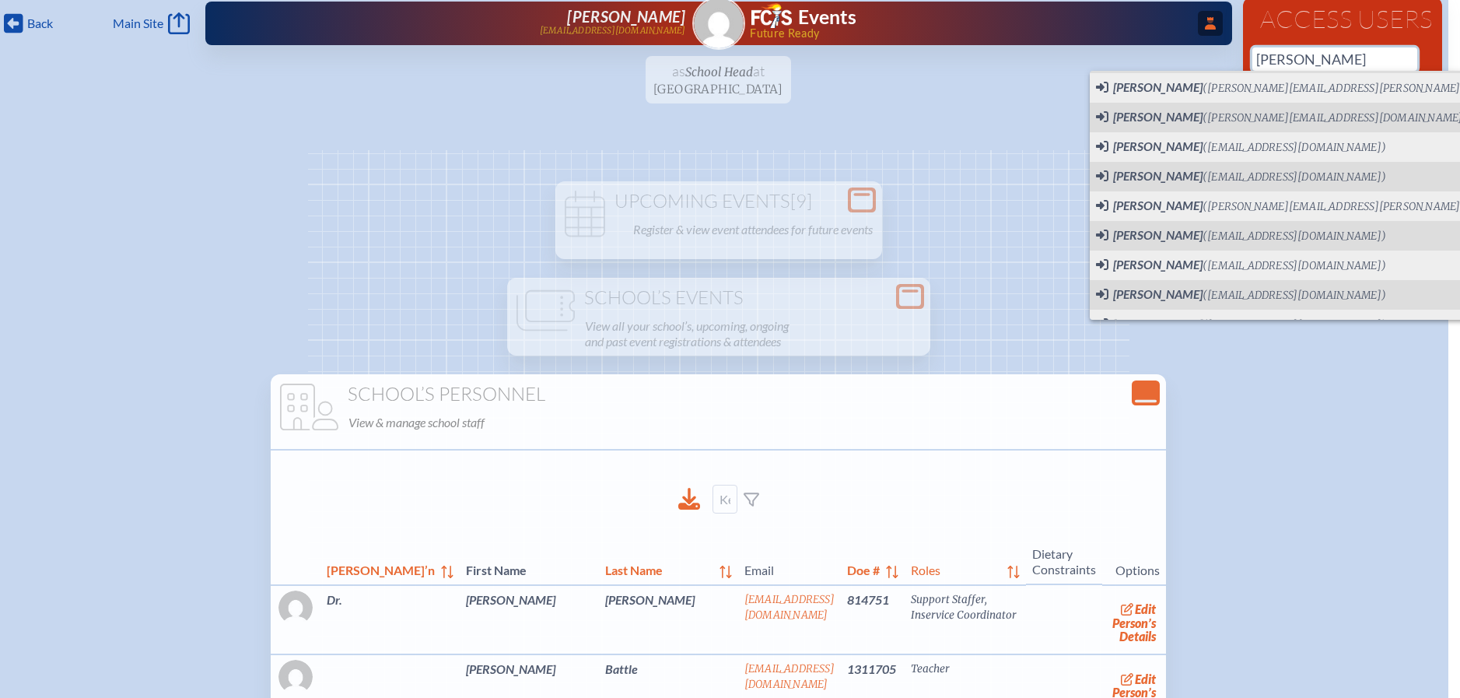
scroll to position [237, 0]
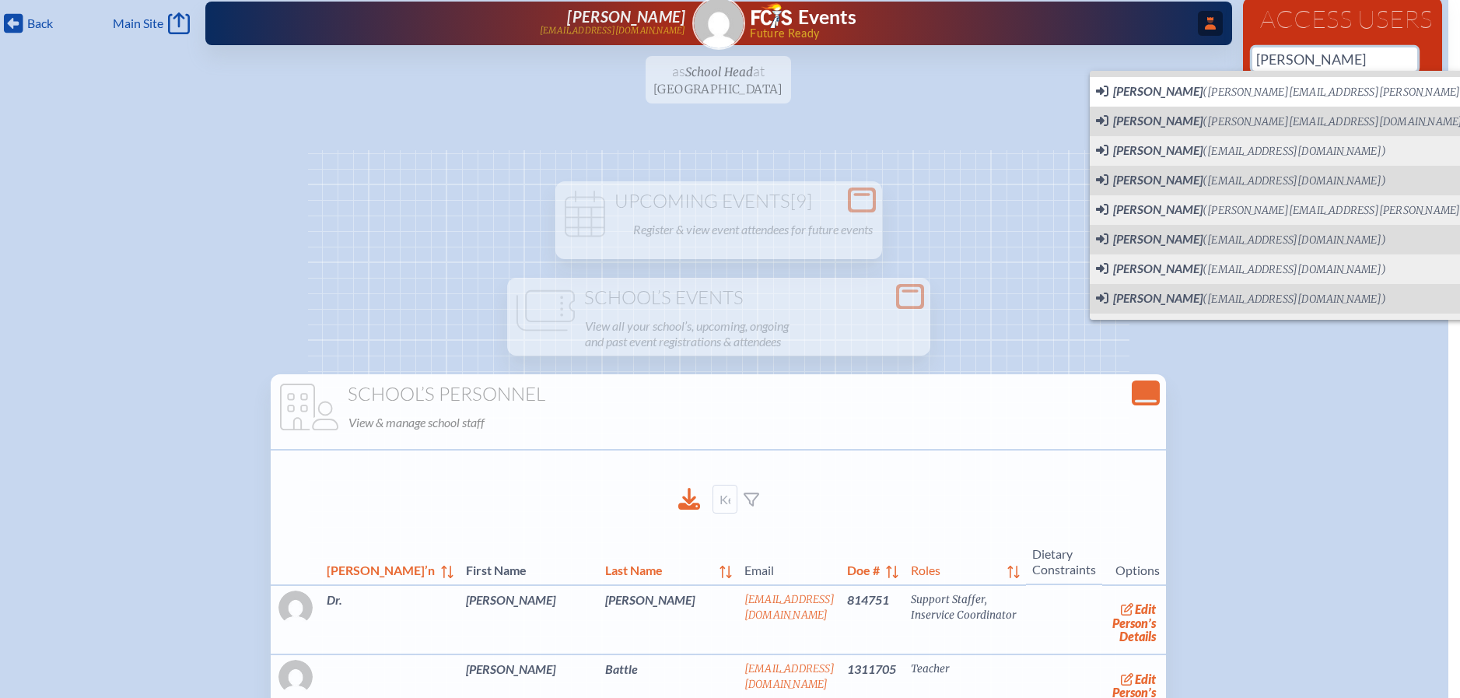
type input "[PERSON_NAME]"
click at [1187, 24] on div "...Close Access Users [PERSON_NAME] [EMAIL_ADDRESS][DOMAIN_NAME] Events Future …" at bounding box center [718, 24] width 1027 height 44
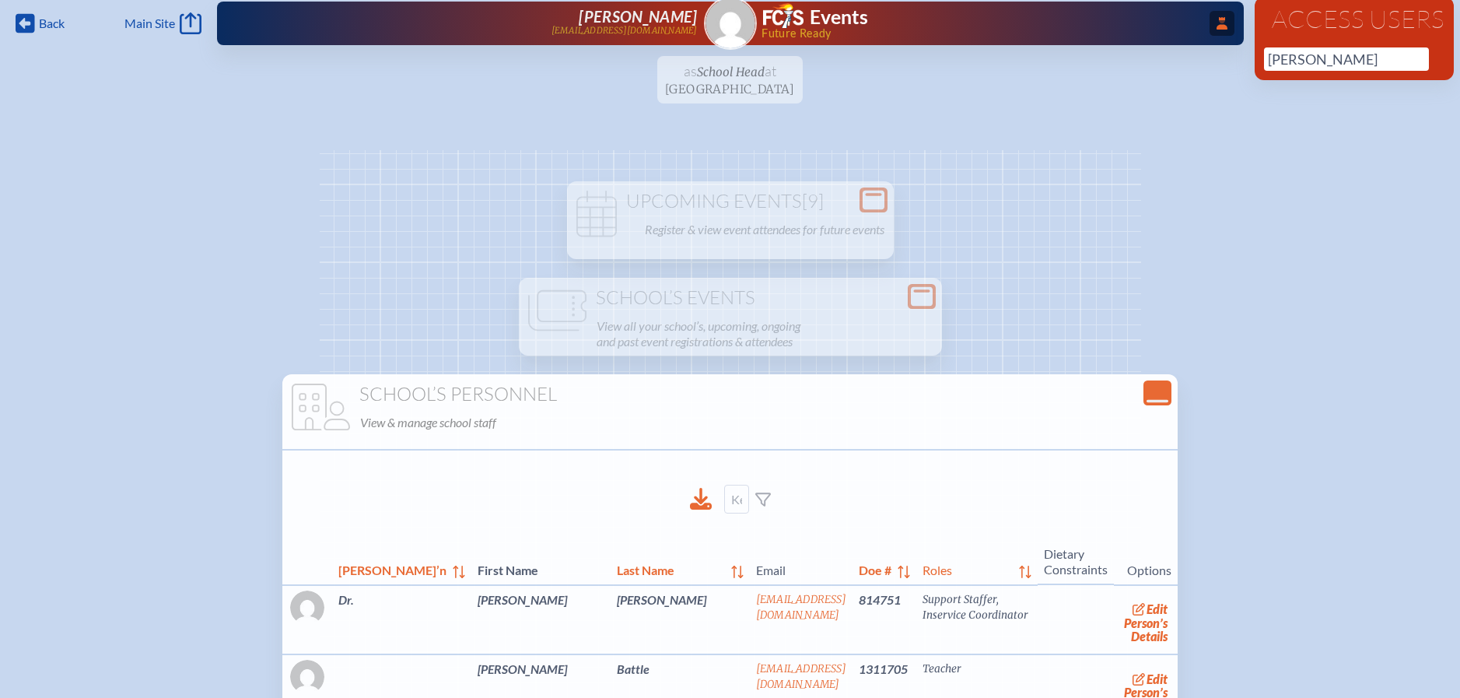
click at [1217, 26] on icon at bounding box center [1222, 23] width 11 height 12
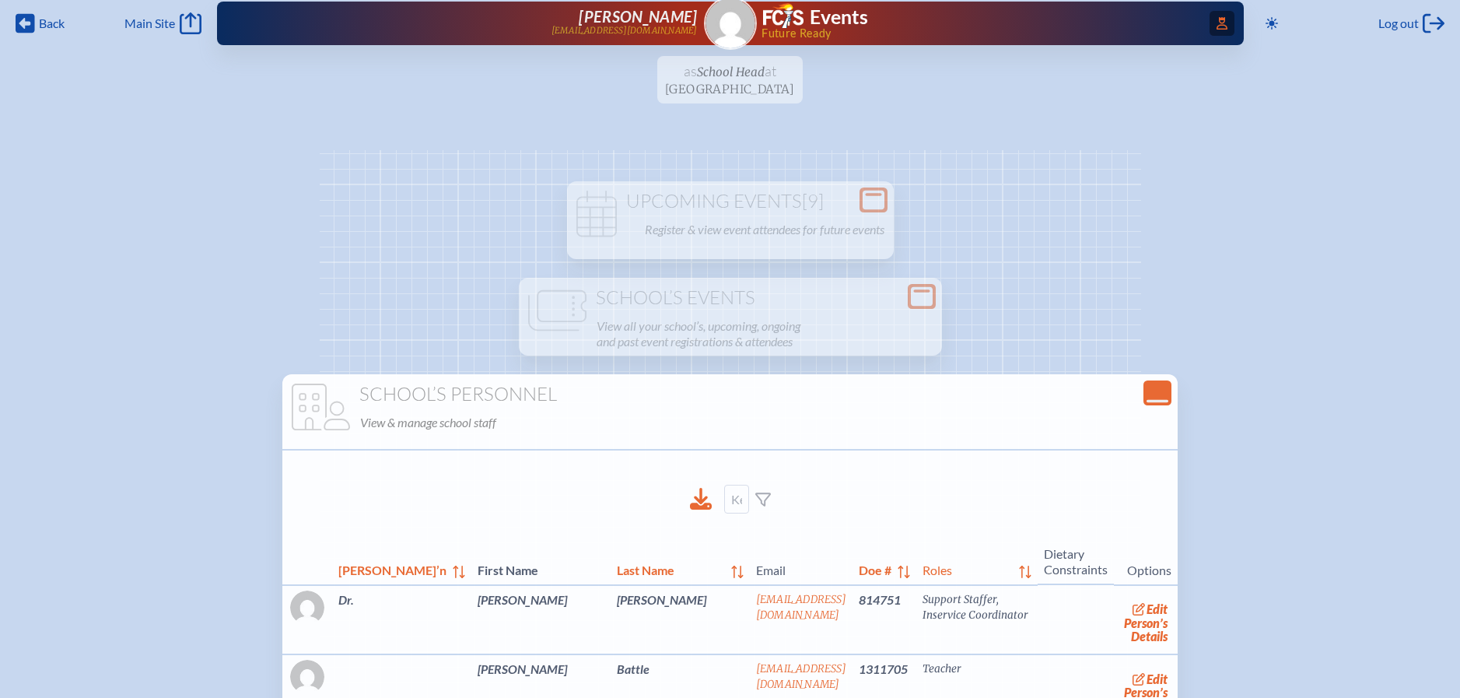
click at [1217, 26] on icon "Access Users..." at bounding box center [1222, 23] width 11 height 12
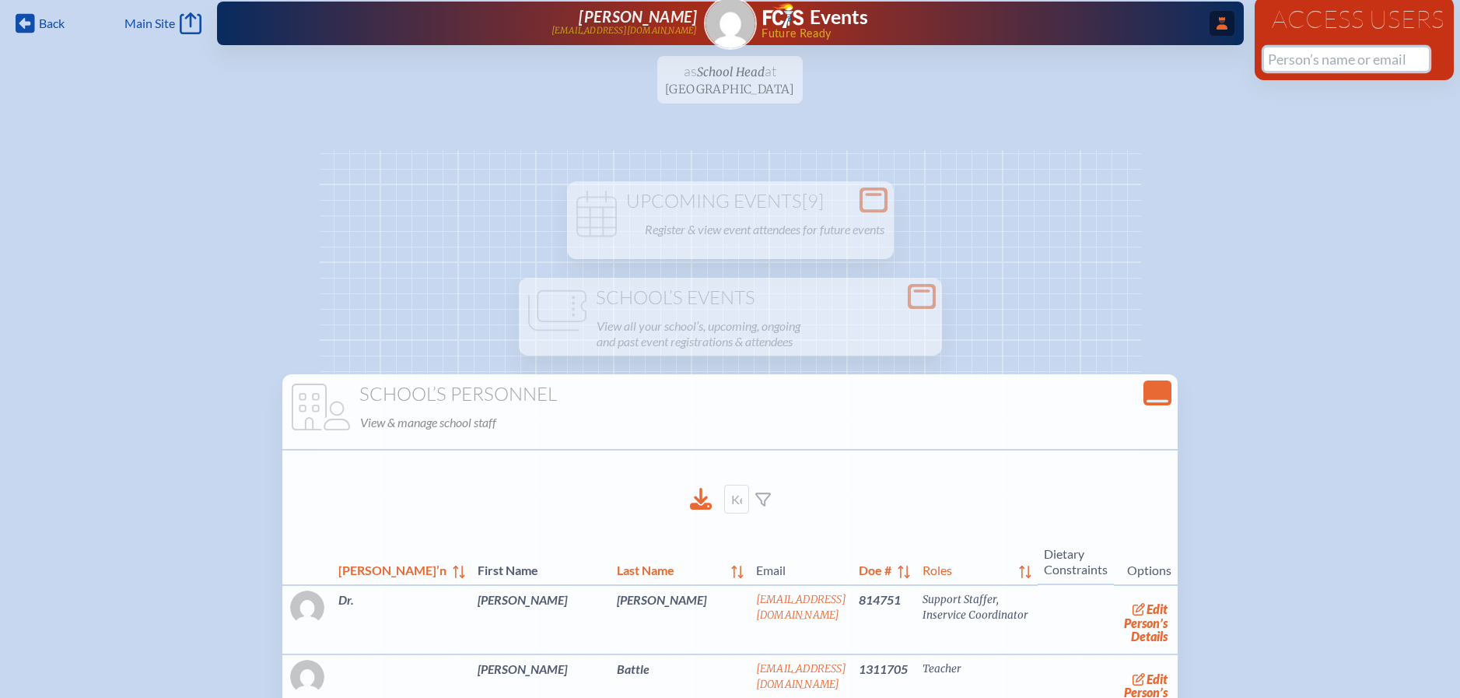
click at [1281, 56] on input "text" at bounding box center [1346, 58] width 165 height 23
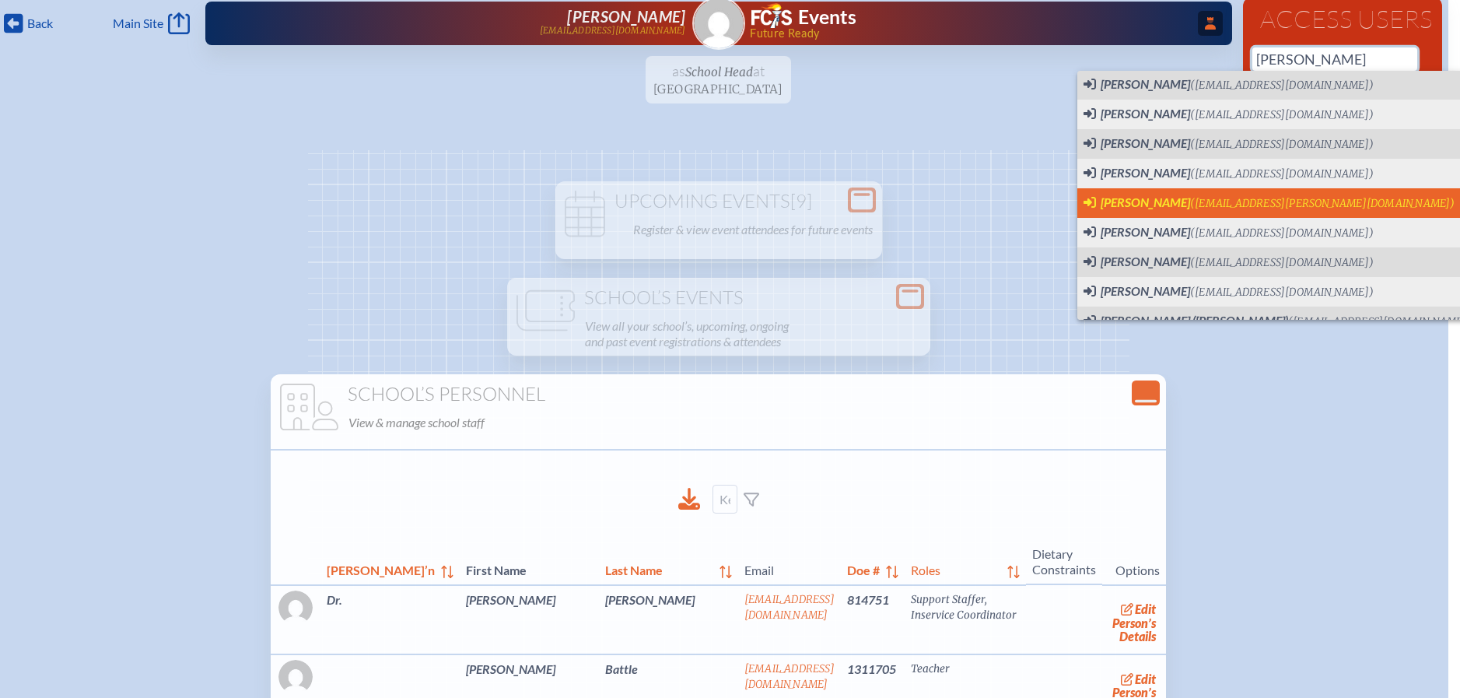
scroll to position [0, 0]
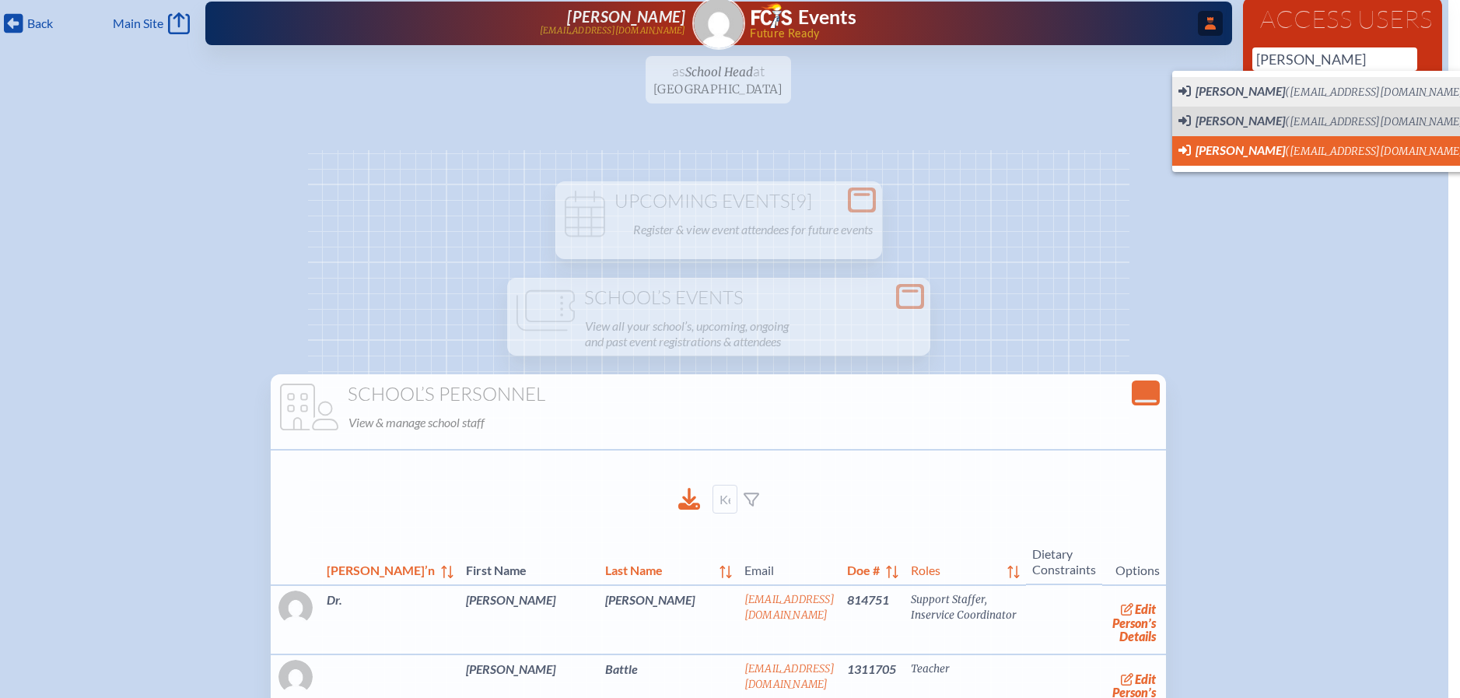
click at [1354, 154] on span "Lauren Oliva (loliva@fcis.org)" at bounding box center [1324, 150] width 290 height 17
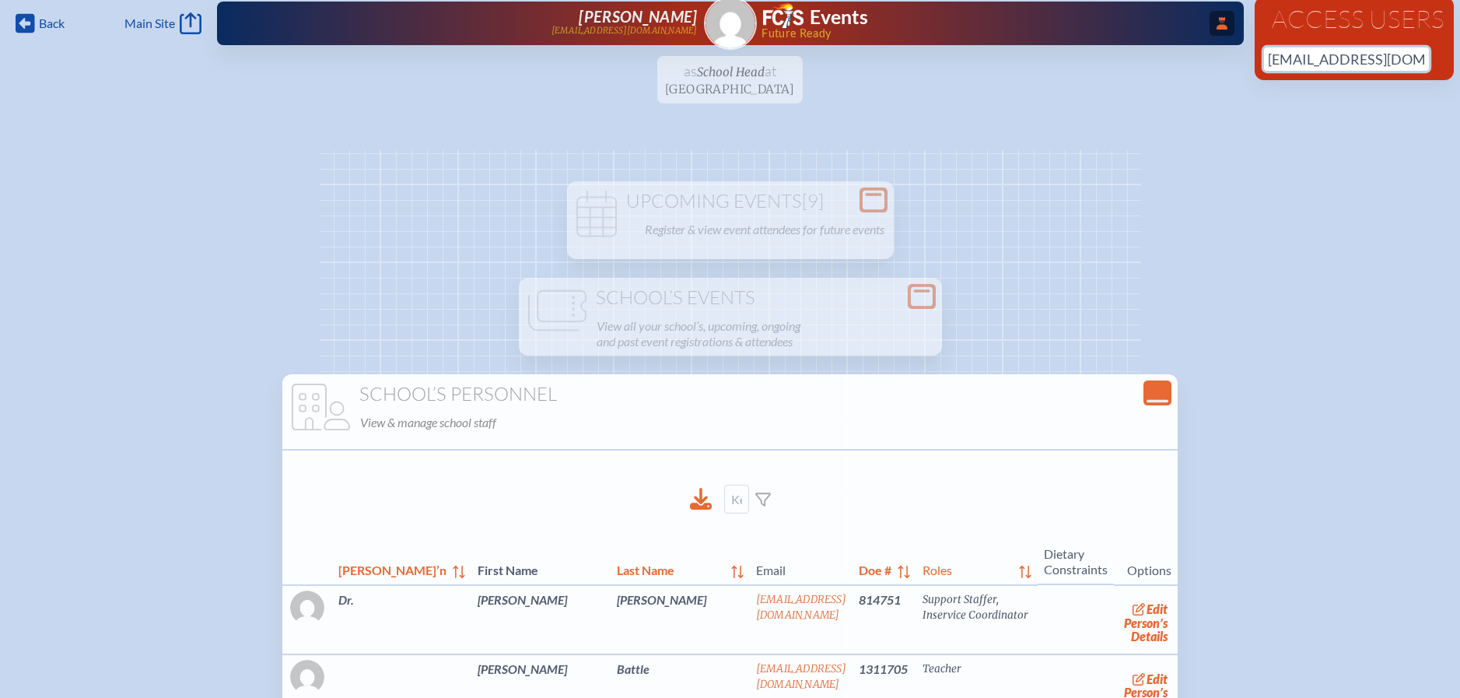
click at [1360, 57] on input "[EMAIL_ADDRESS][DOMAIN_NAME]" at bounding box center [1346, 58] width 165 height 23
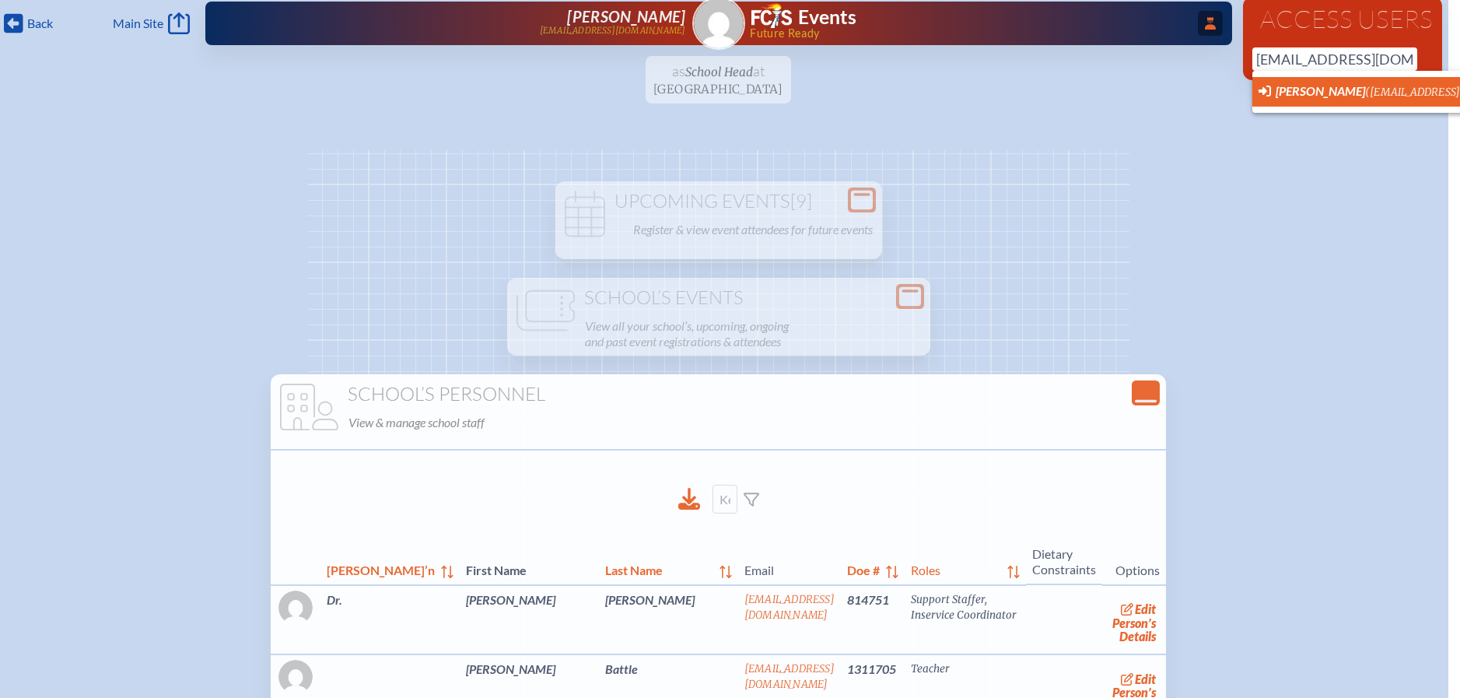
click at [1348, 82] on li "Lauren Oliva (loliva@fcis.org)" at bounding box center [1404, 92] width 303 height 30
type input "[EMAIL_ADDRESS][DOMAIN_NAME]"
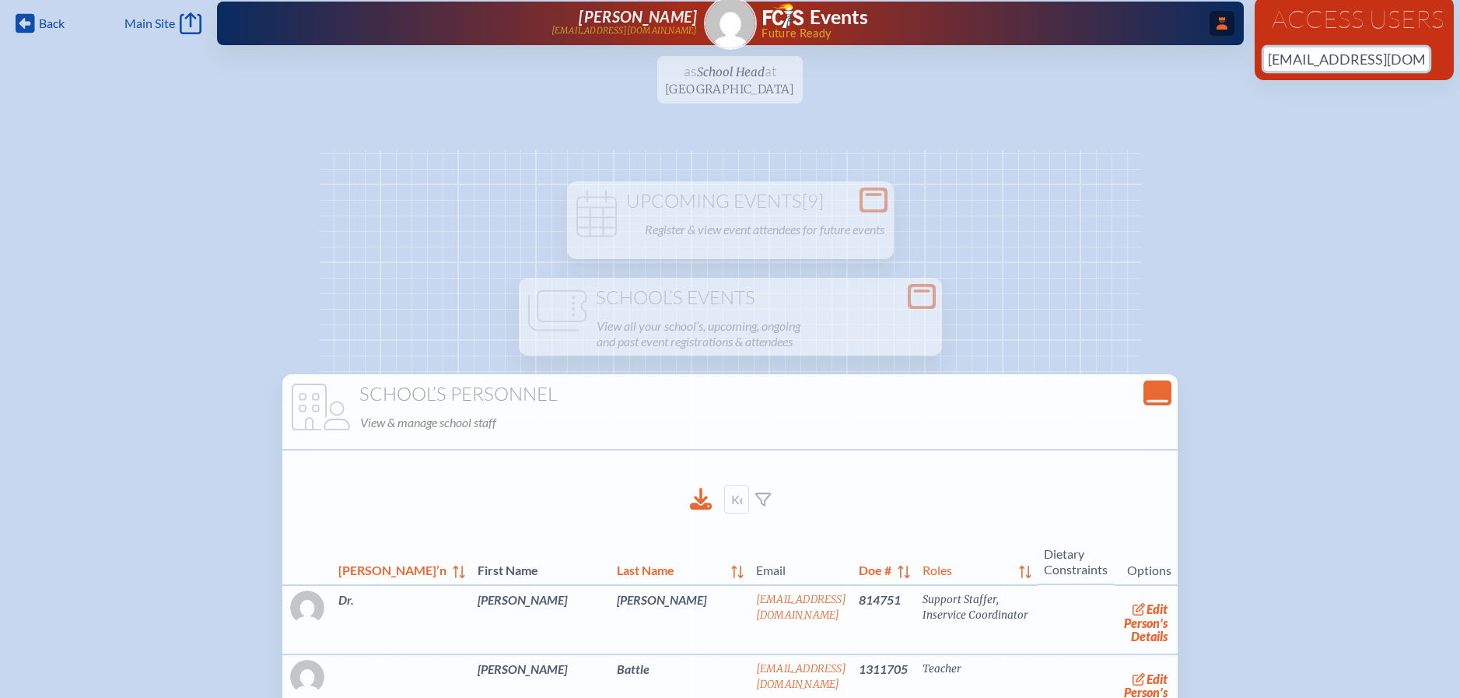
scroll to position [0, 12]
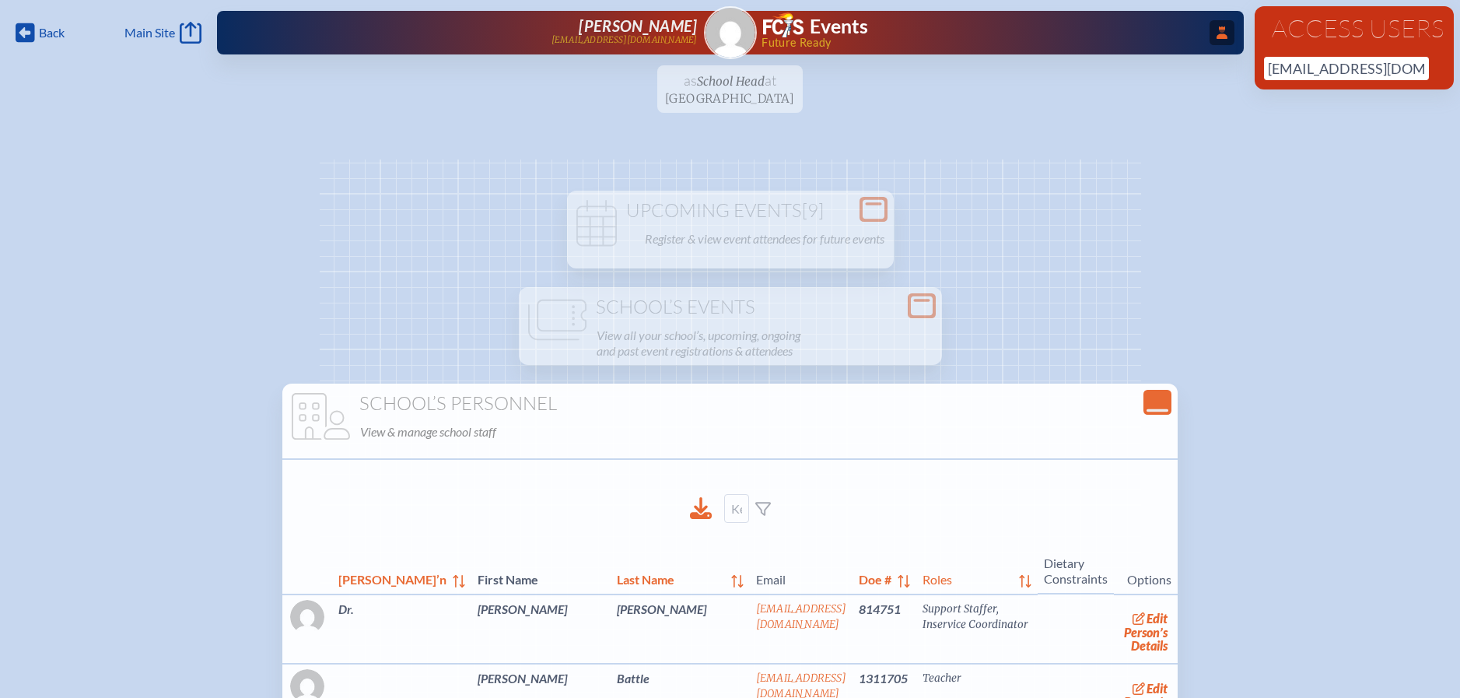
click at [1217, 26] on icon "...Close Access Users" at bounding box center [1222, 32] width 11 height 12
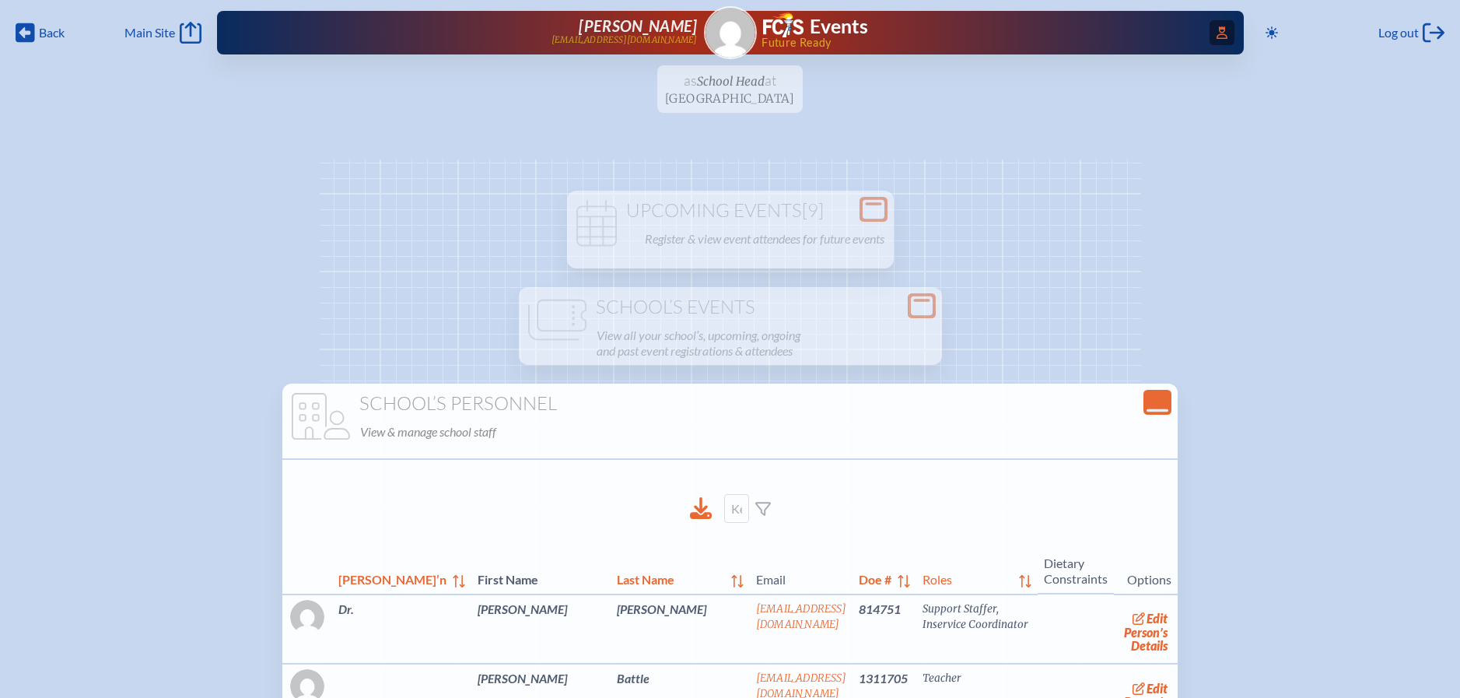
click at [1217, 30] on icon "Access Users..." at bounding box center [1222, 32] width 11 height 12
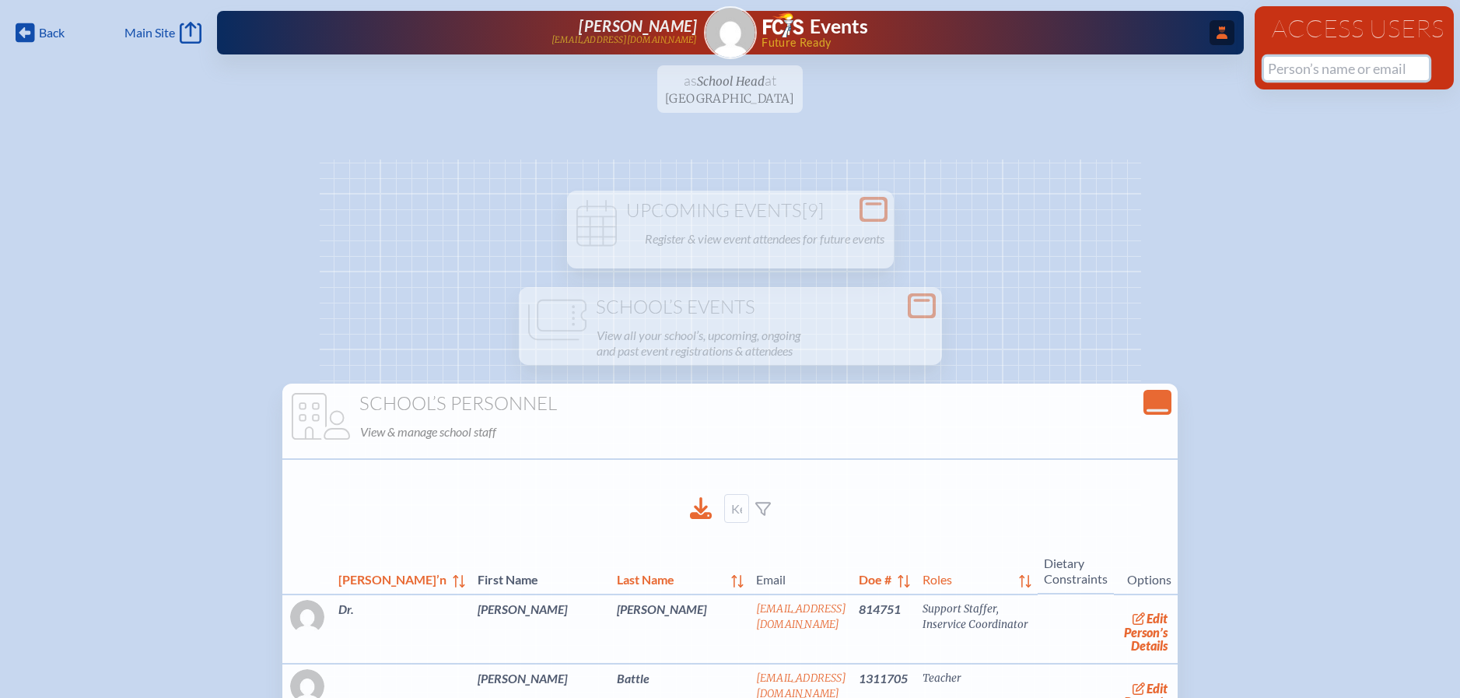
click at [1322, 66] on input "text" at bounding box center [1346, 68] width 165 height 23
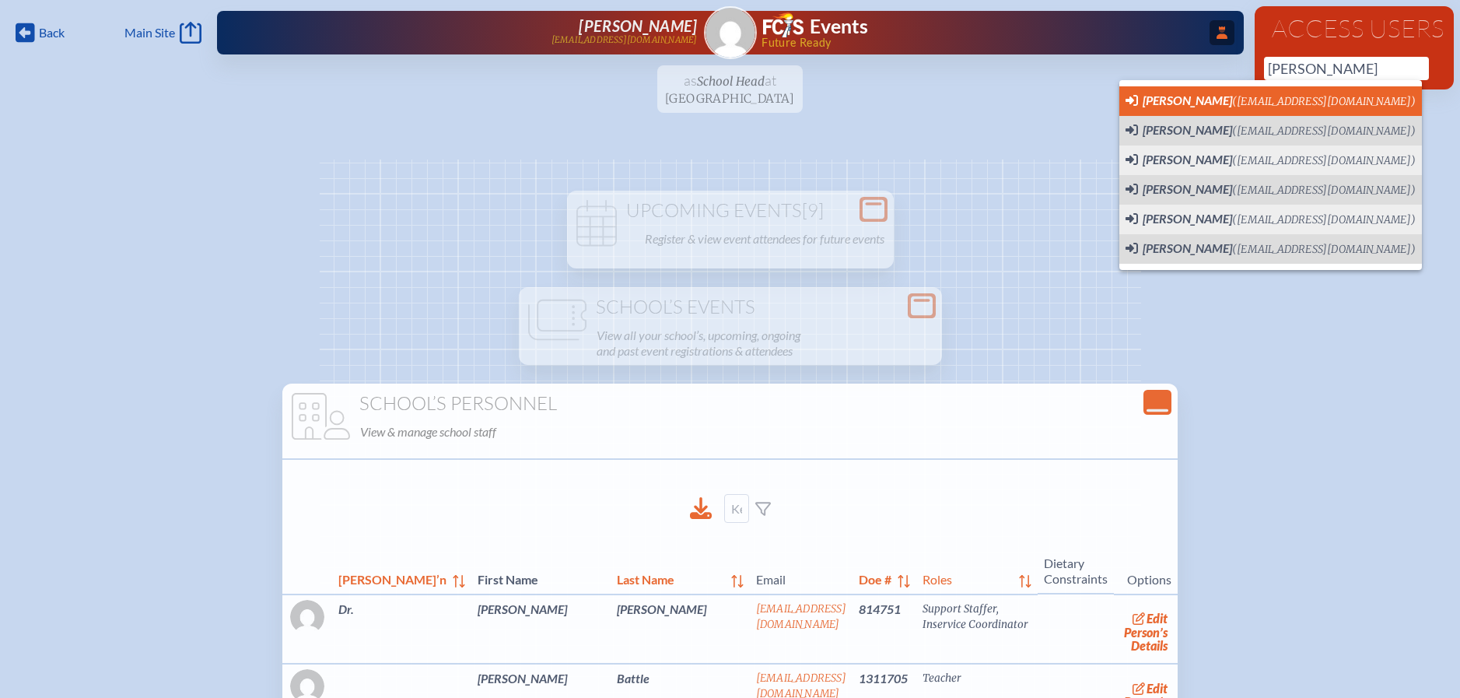
click at [1300, 100] on span "Lauren Oliva (loliva@lhps.org)" at bounding box center [1271, 101] width 290 height 17
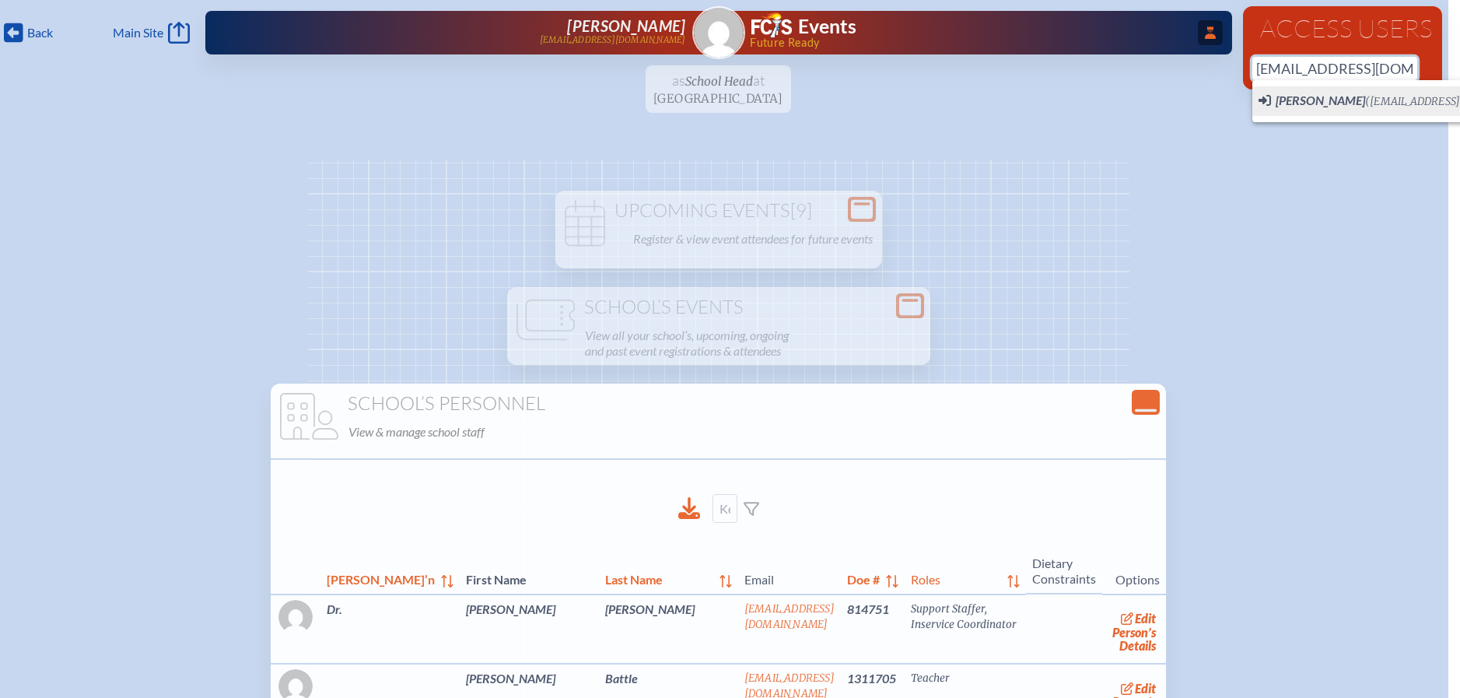
type input "loliva@lhps.org"
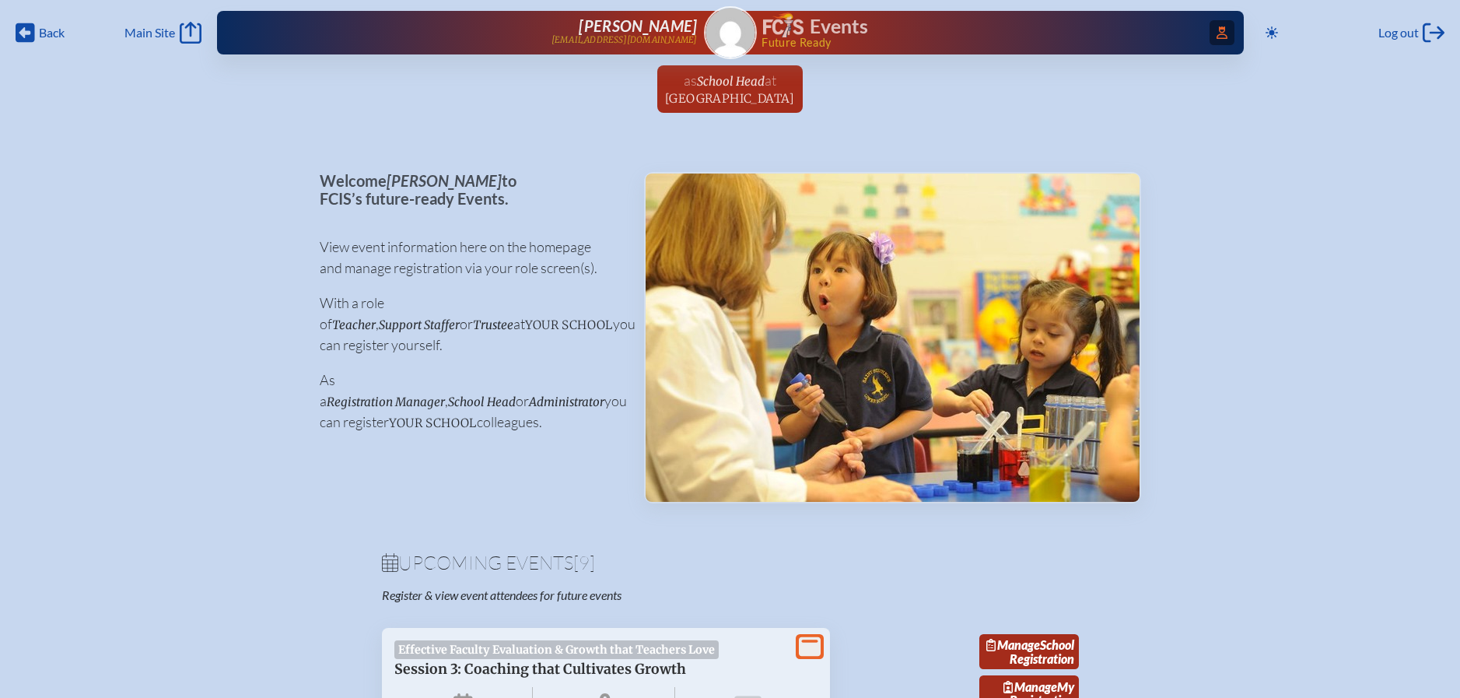
click at [1227, 39] on span "Access Users..." at bounding box center [1222, 32] width 25 height 25
click at [1217, 30] on icon "Access Users..." at bounding box center [1222, 32] width 11 height 12
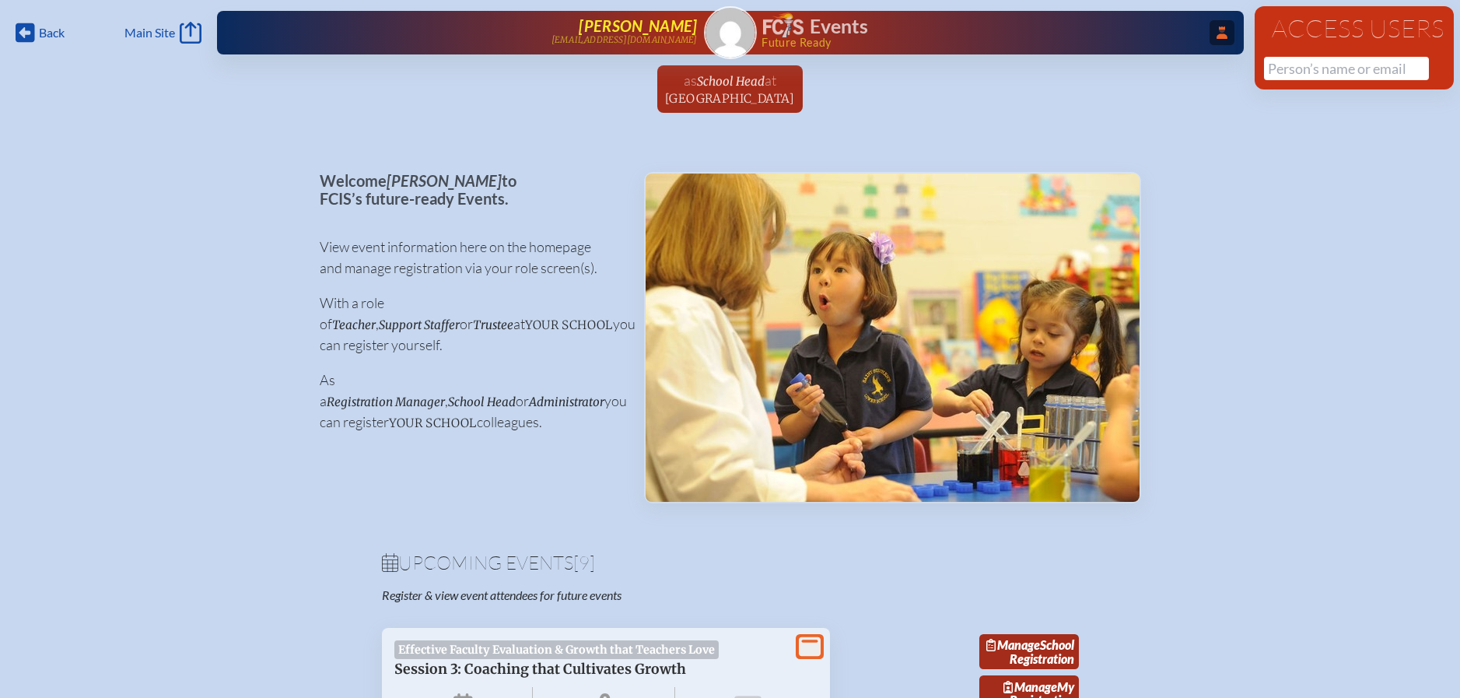
click at [696, 33] on span "[PERSON_NAME]" at bounding box center [638, 25] width 118 height 19
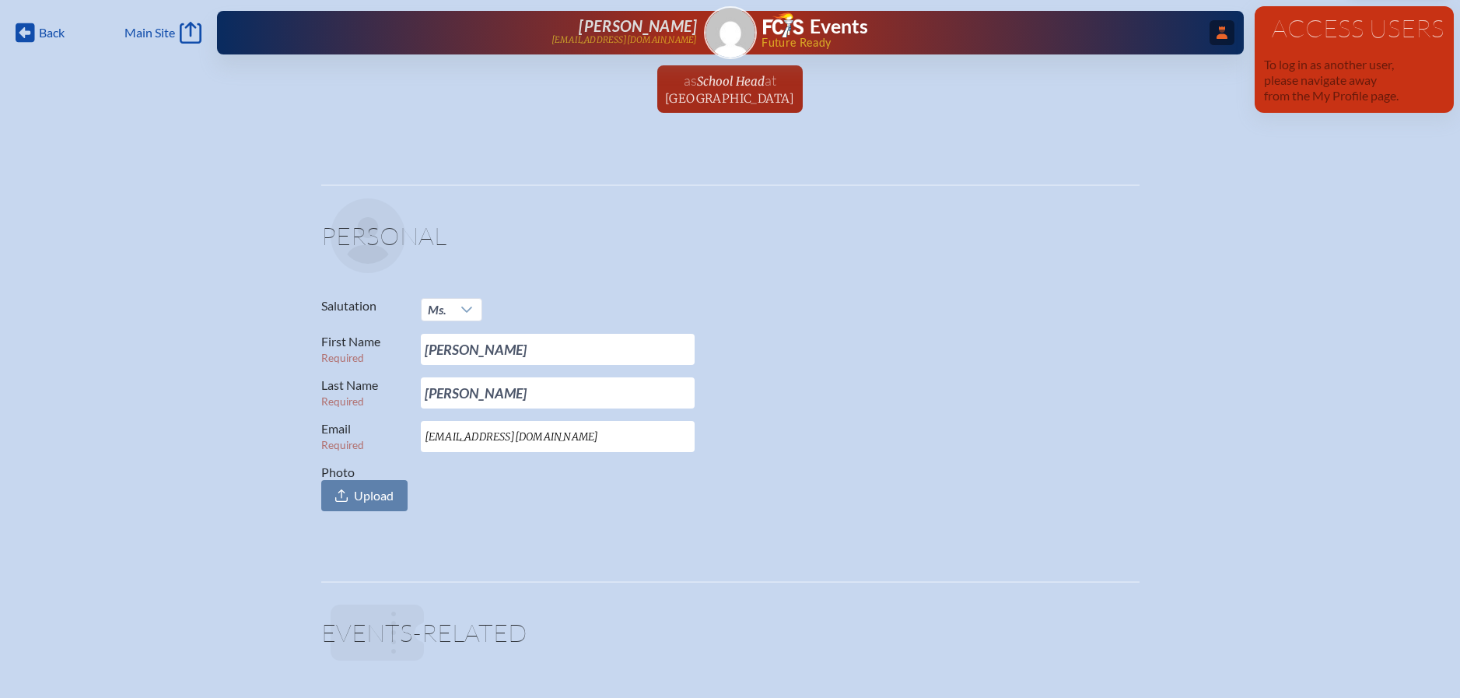
drag, startPoint x: 1197, startPoint y: 44, endPoint x: 1218, endPoint y: 38, distance: 21.7
click at [1197, 44] on div "...Close Access Users [PERSON_NAME] [EMAIL_ADDRESS][DOMAIN_NAME] Events Future …" at bounding box center [730, 33] width 1027 height 44
click at [1231, 28] on div "...Close Access Users Nancy Spencer nspencer@shorecrest.org Events Future Ready" at bounding box center [730, 33] width 1027 height 44
click at [1225, 31] on span "...Close Access Users" at bounding box center [1222, 32] width 25 height 25
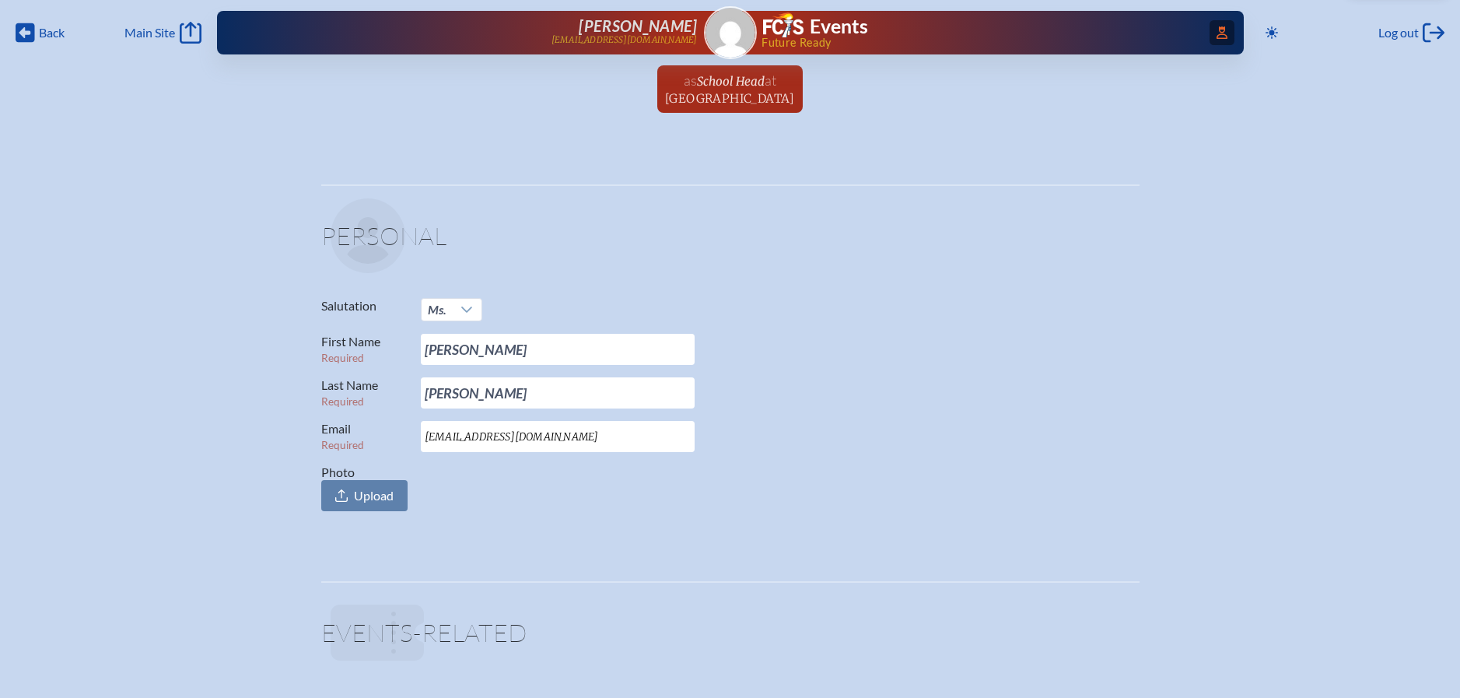
click at [1230, 38] on div "Access Users... Nancy Spencer nspencer@shorecrest.org Events Future Ready" at bounding box center [730, 33] width 1027 height 44
click at [1216, 39] on span "Access Users..." at bounding box center [1222, 32] width 25 height 25
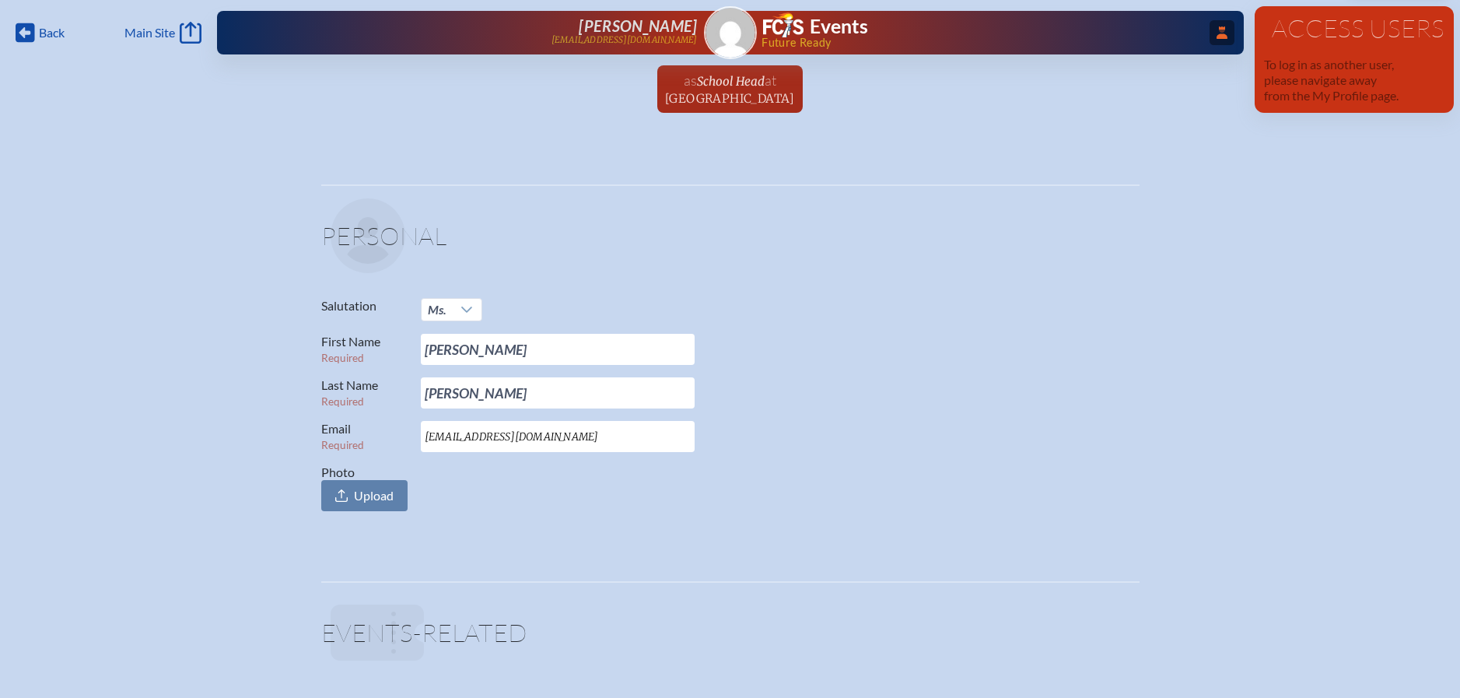
click at [1218, 40] on span "...Close Access Users" at bounding box center [1222, 32] width 25 height 25
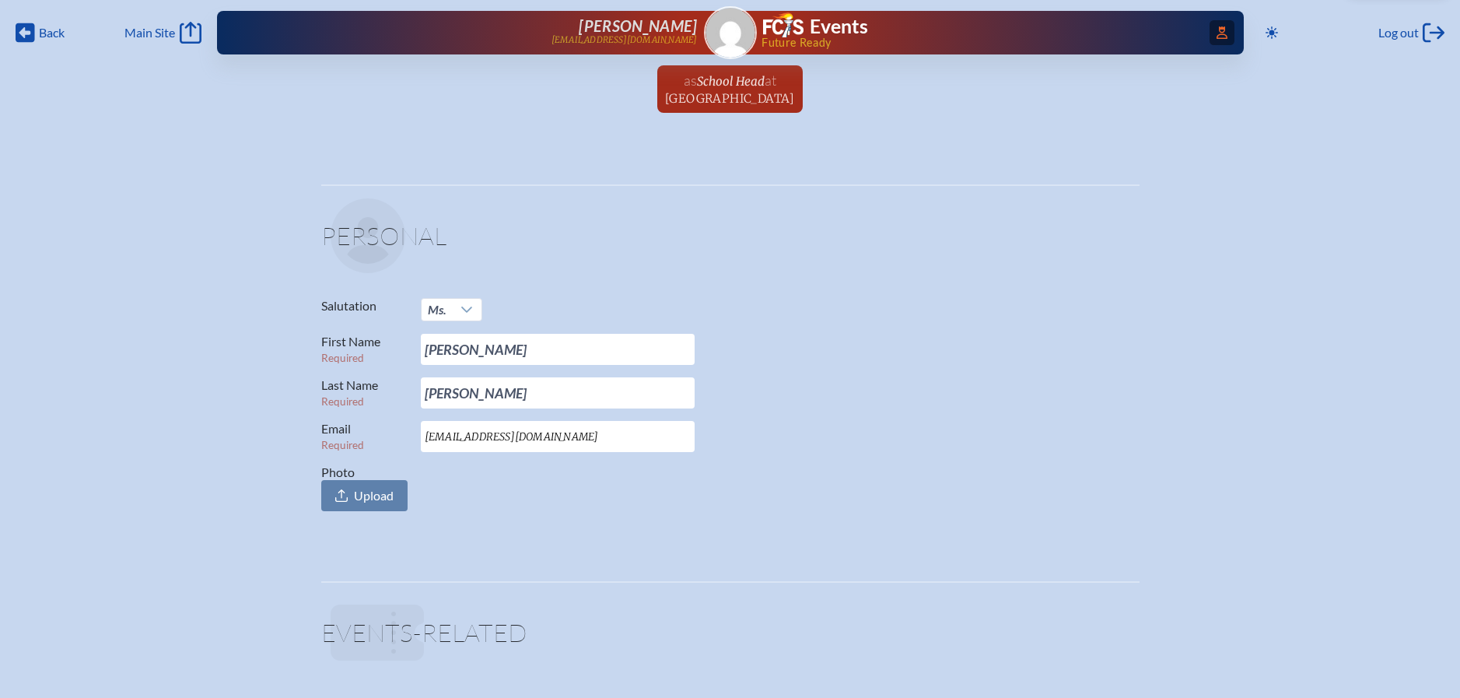
click at [1218, 40] on span "Access Users..." at bounding box center [1222, 32] width 25 height 25
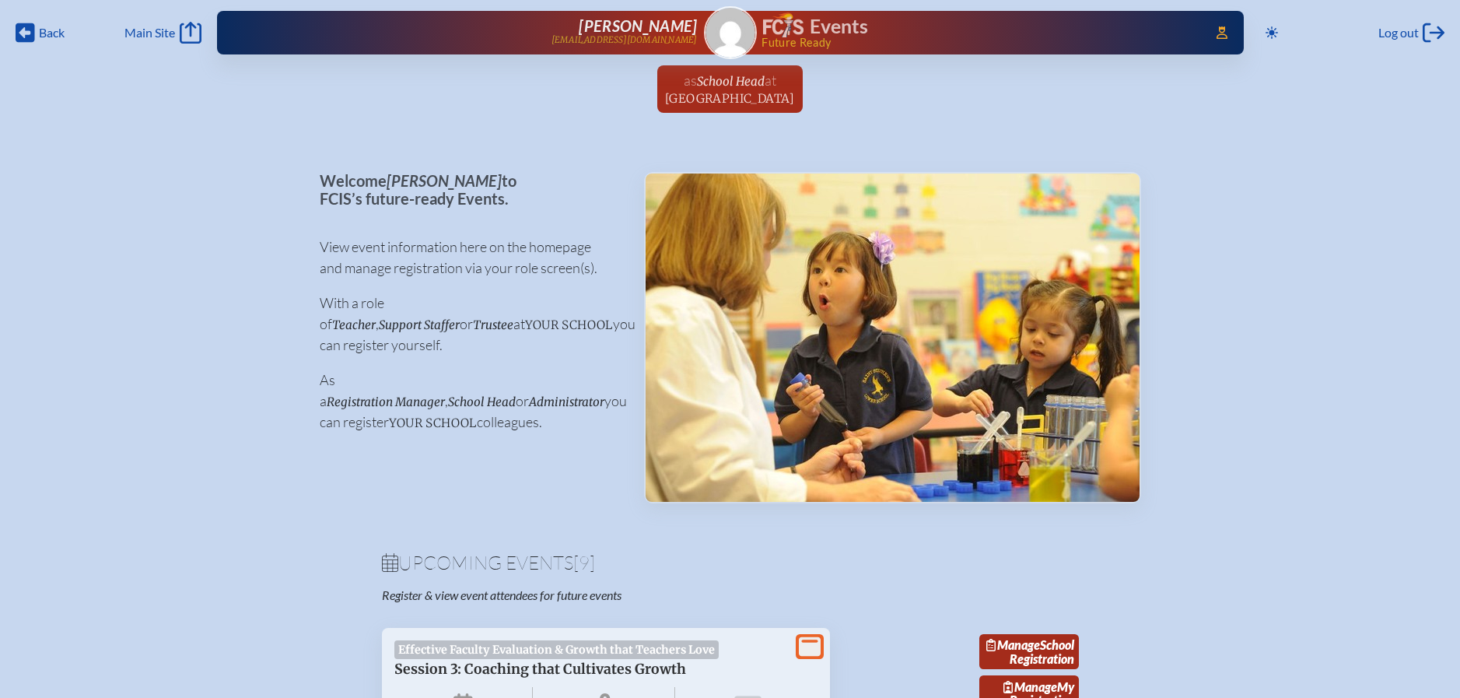
click at [740, 39] on img at bounding box center [731, 33] width 50 height 50
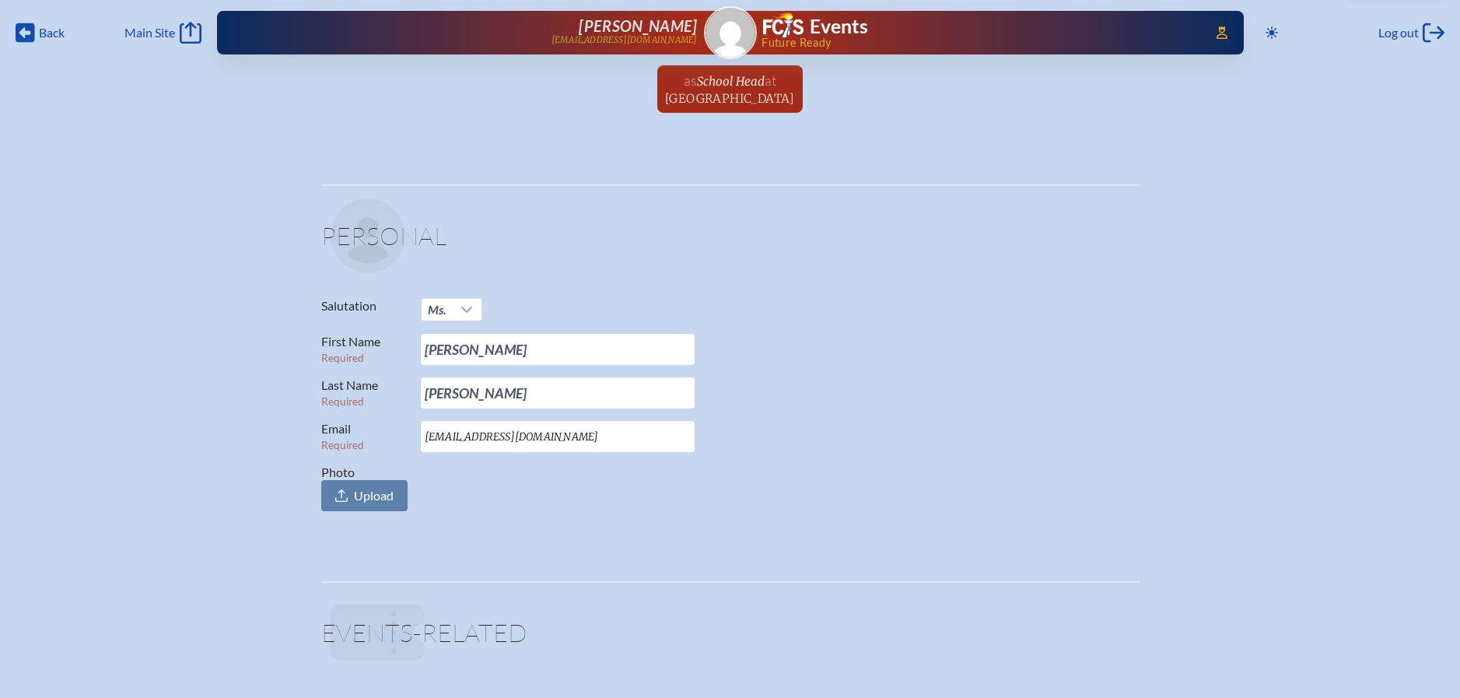
click at [1238, 32] on div "Access Users... [PERSON_NAME] [EMAIL_ADDRESS][DOMAIN_NAME] Events Future Ready" at bounding box center [730, 33] width 1027 height 44
click at [1219, 37] on icon "Access Users..." at bounding box center [1222, 32] width 11 height 12
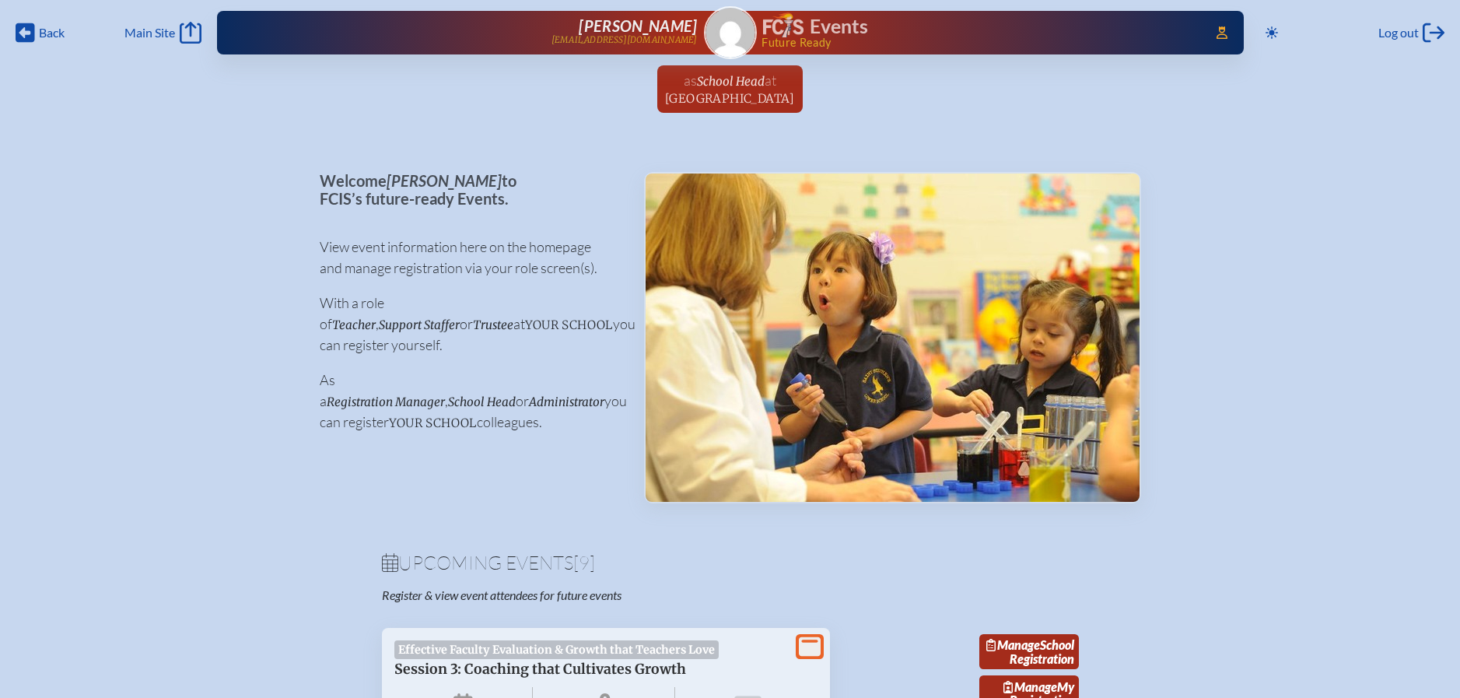
click at [1423, 26] on icon "Log out" at bounding box center [1434, 33] width 22 height 22
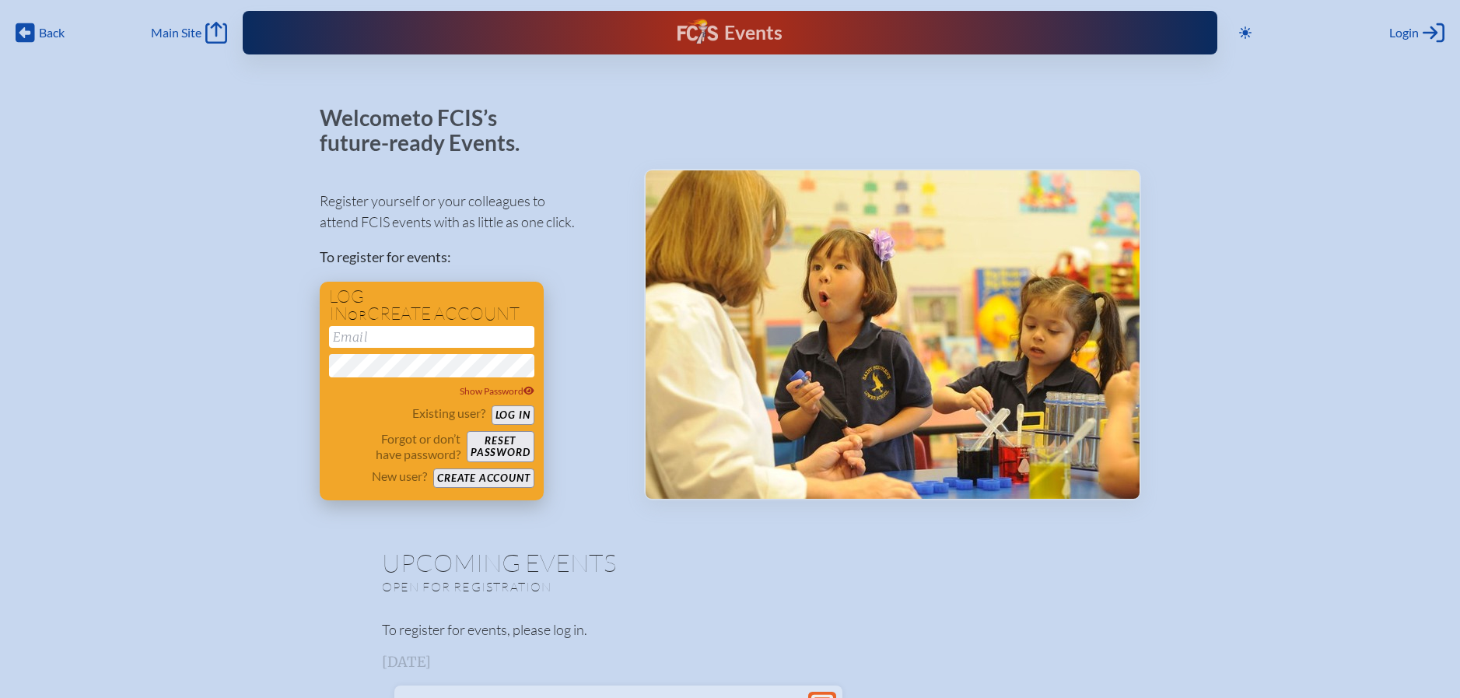
type input "[EMAIL_ADDRESS][DOMAIN_NAME]"
click at [507, 417] on button "Log in" at bounding box center [513, 414] width 43 height 19
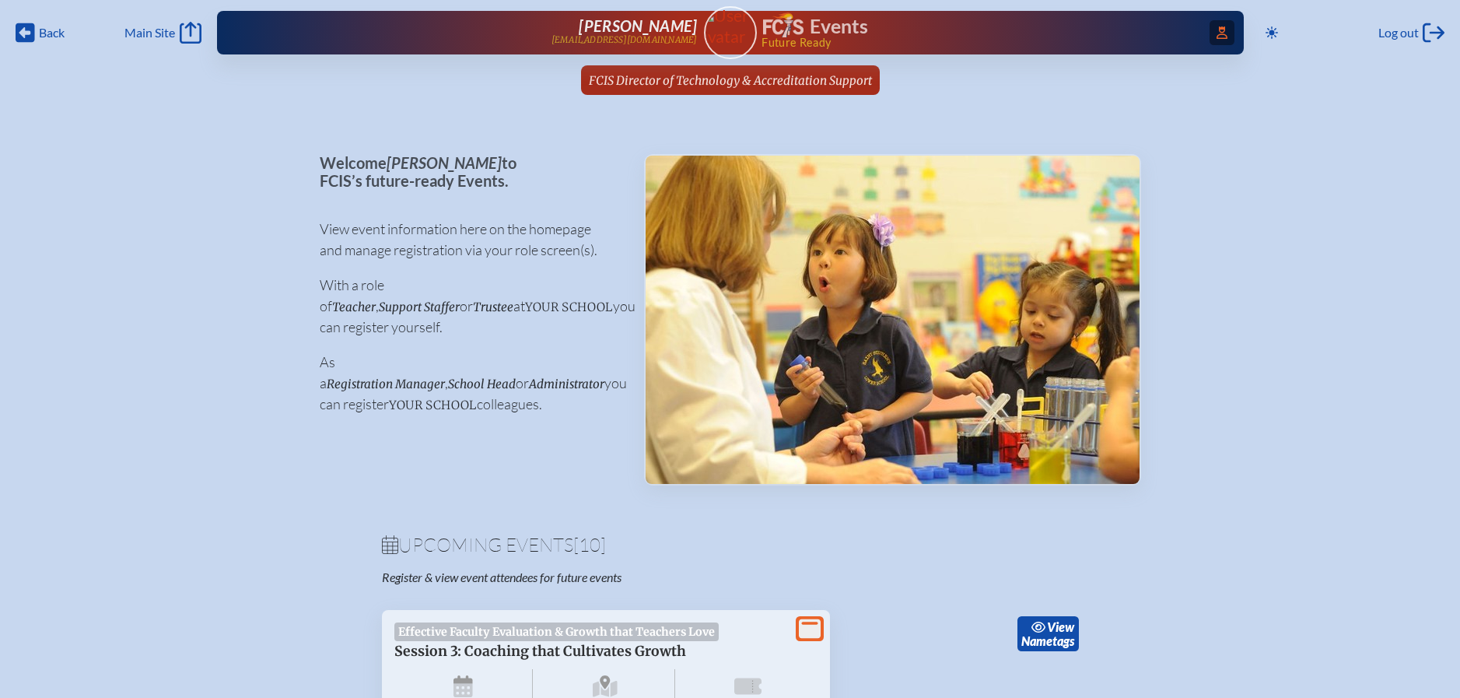
click at [1217, 34] on icon "Access Users..." at bounding box center [1222, 32] width 11 height 12
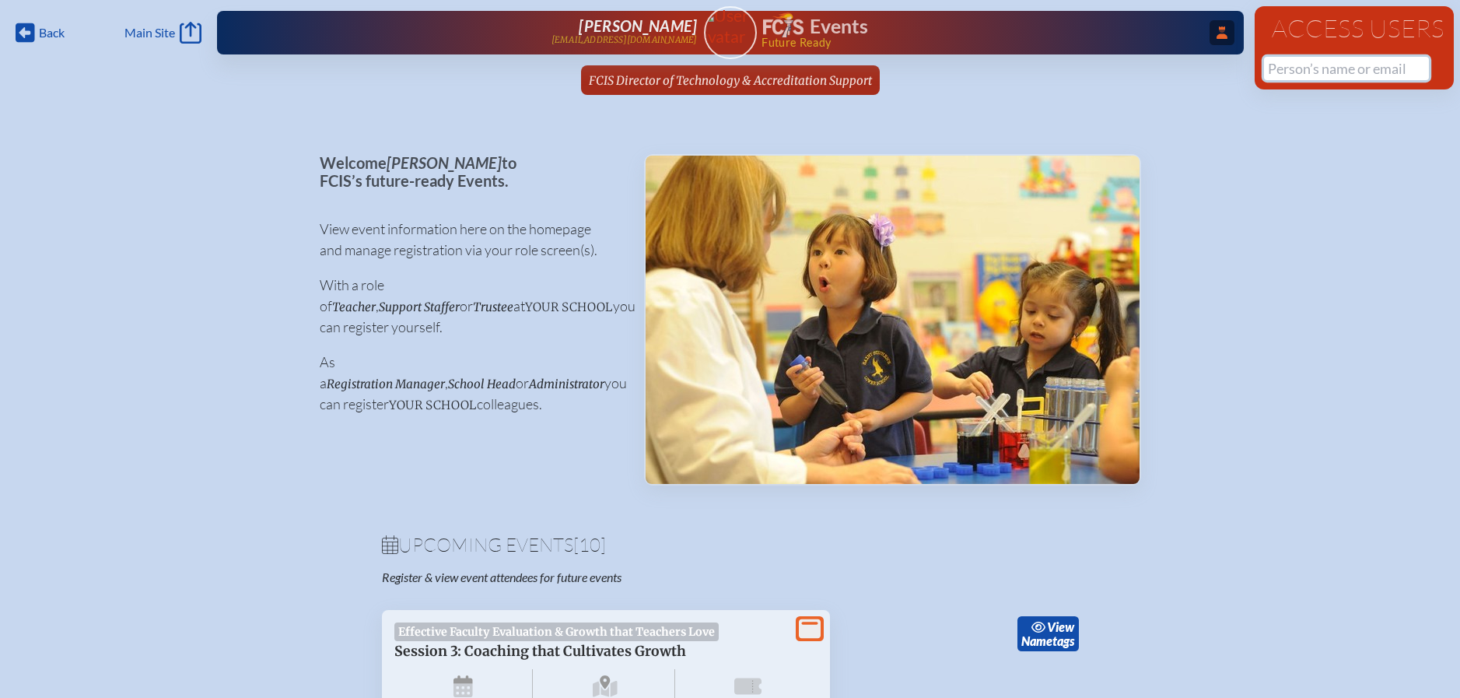
click at [1321, 70] on input "text" at bounding box center [1346, 68] width 165 height 23
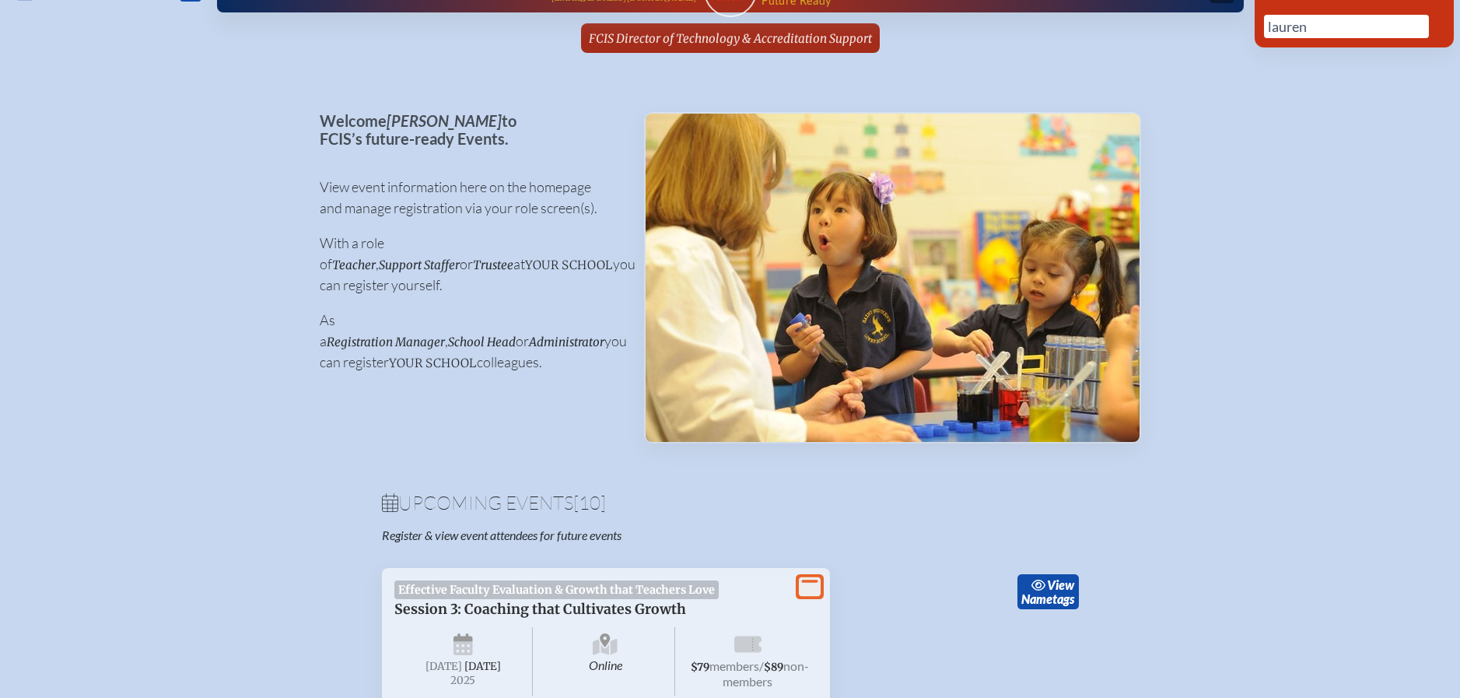
scroll to position [0, 12]
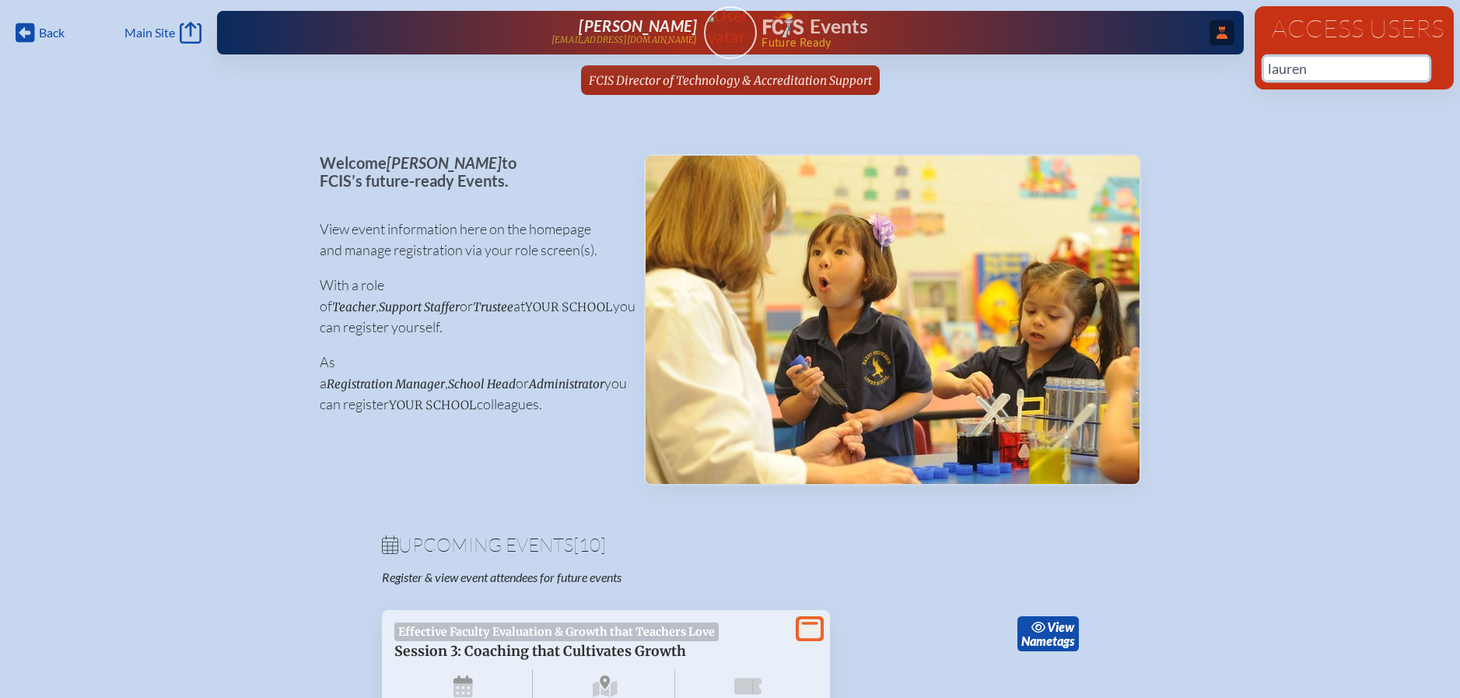
click at [1327, 73] on input "lauren" at bounding box center [1346, 68] width 165 height 23
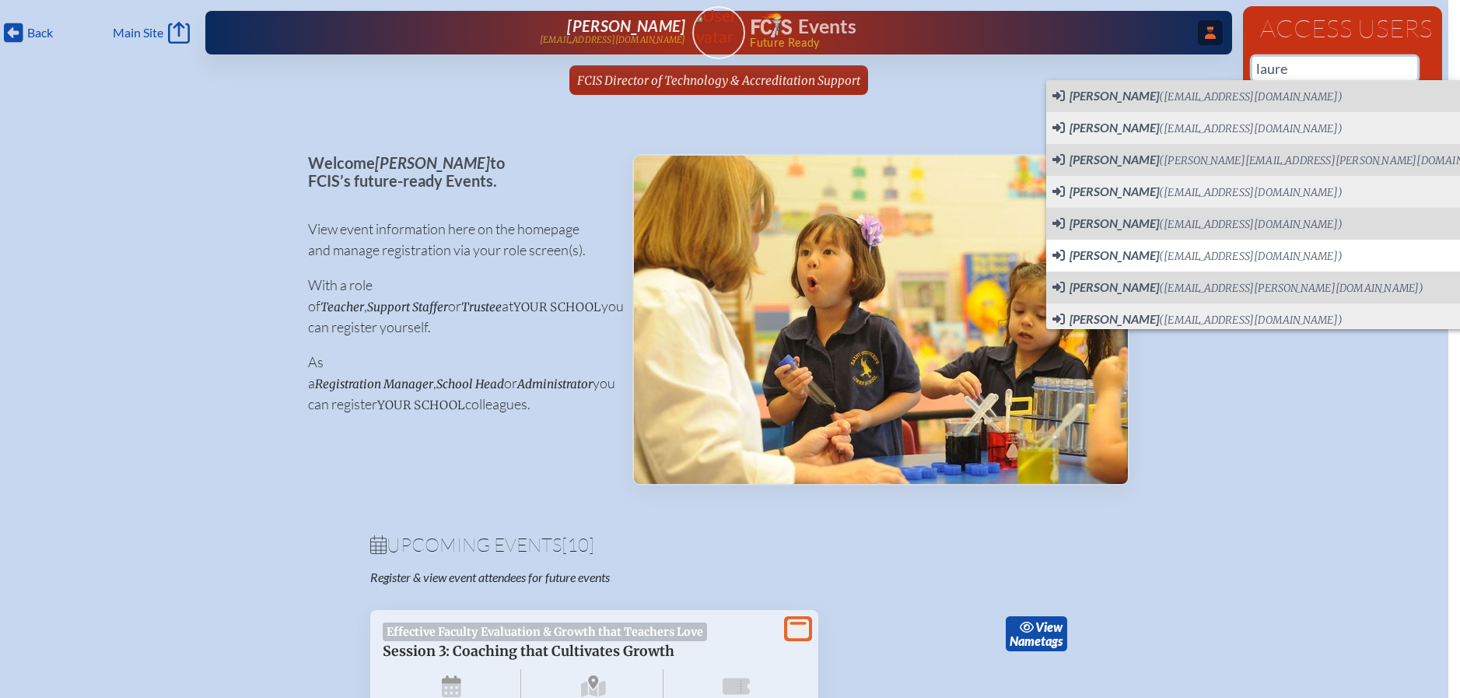
scroll to position [565, 0]
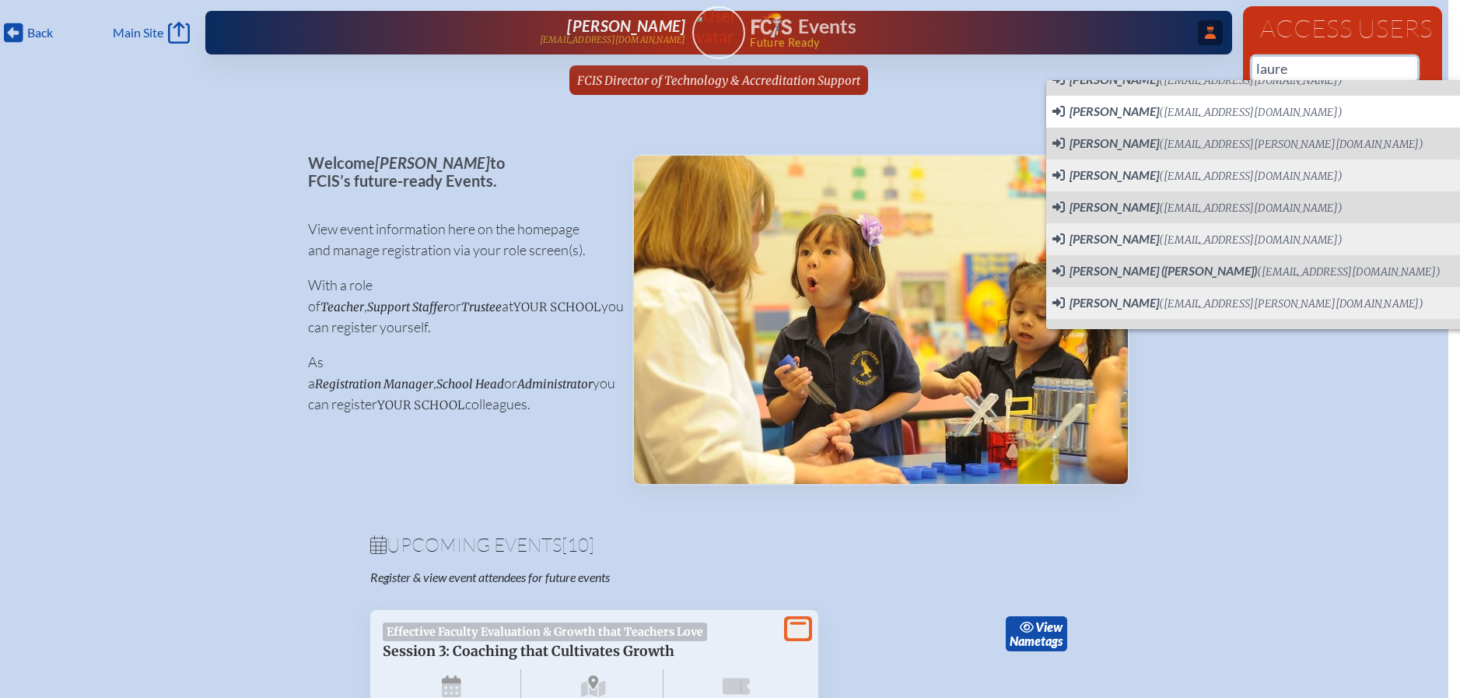
type input "laure"
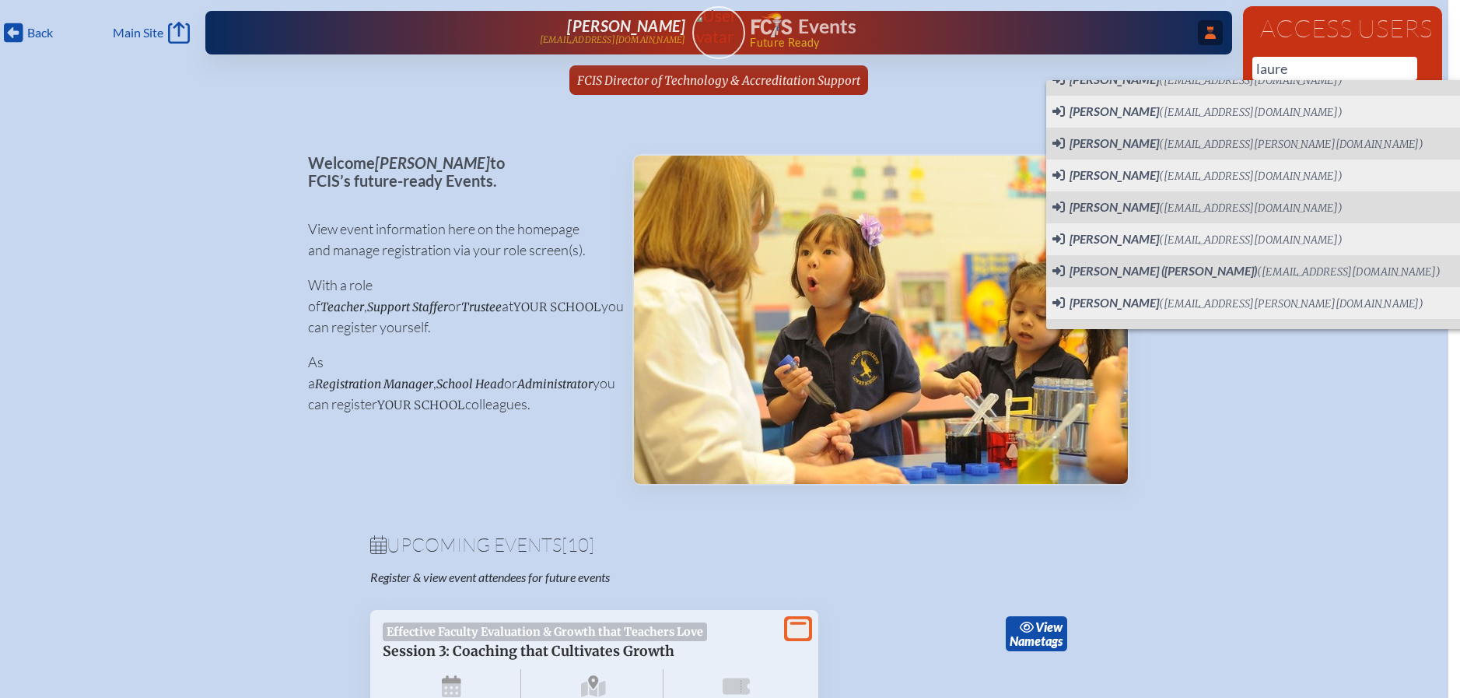
click at [975, 52] on div "...Close Access Users Evelyn McCulloch emcculloch@fcis.org Events Future Ready" at bounding box center [718, 33] width 1027 height 44
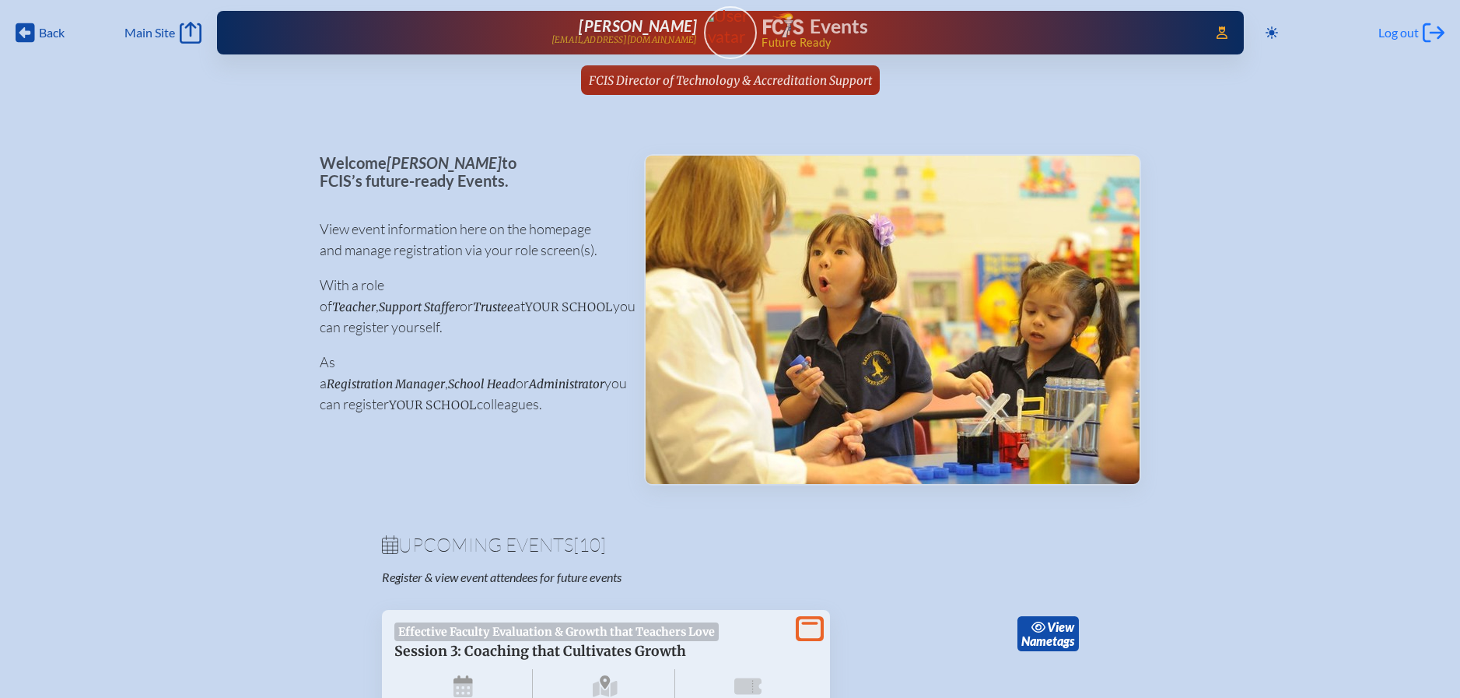
click at [1394, 31] on span "Log out" at bounding box center [1399, 33] width 40 height 16
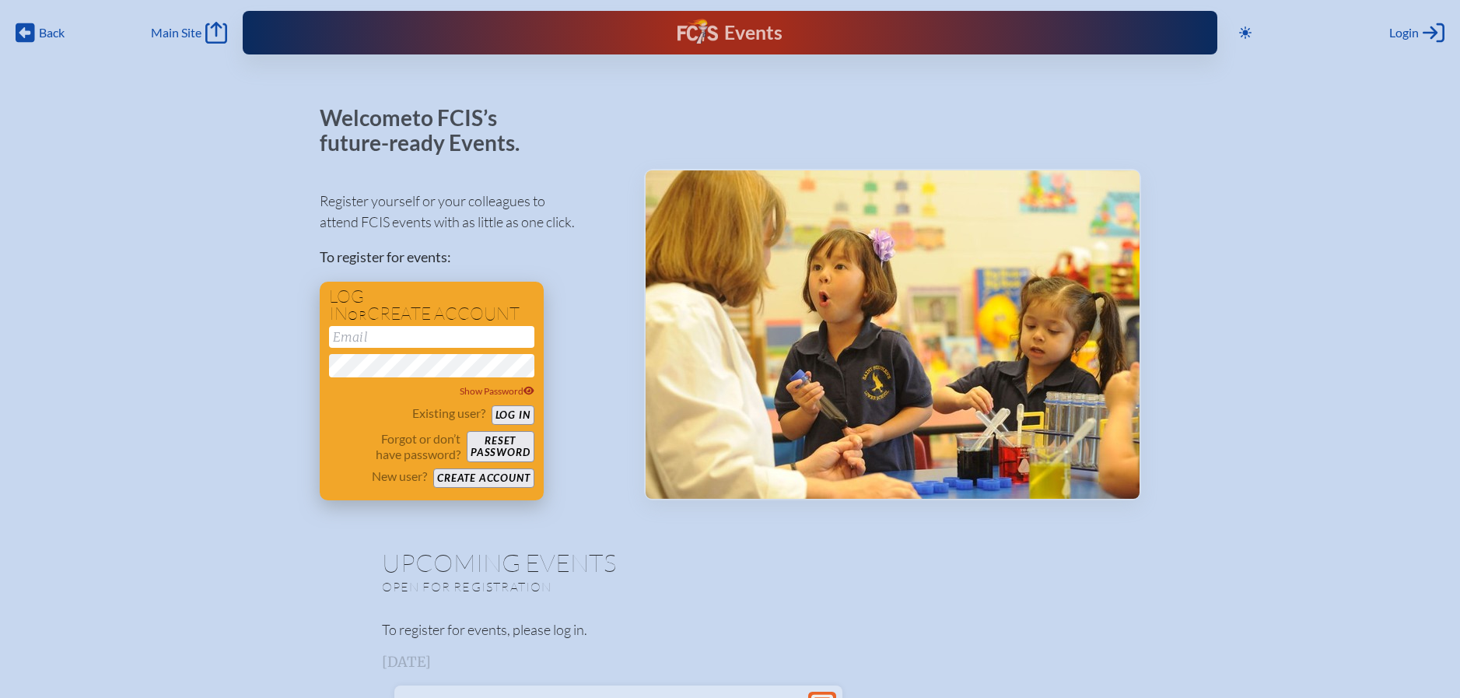
type input "[EMAIL_ADDRESS][DOMAIN_NAME]"
drag, startPoint x: 398, startPoint y: 332, endPoint x: 280, endPoint y: 327, distance: 118.4
click at [569, 324] on div "Register yourself or your colleagues to attend FCIS events with as little as on…" at bounding box center [470, 339] width 300 height 324
click at [496, 441] on button "Reset password" at bounding box center [500, 446] width 67 height 31
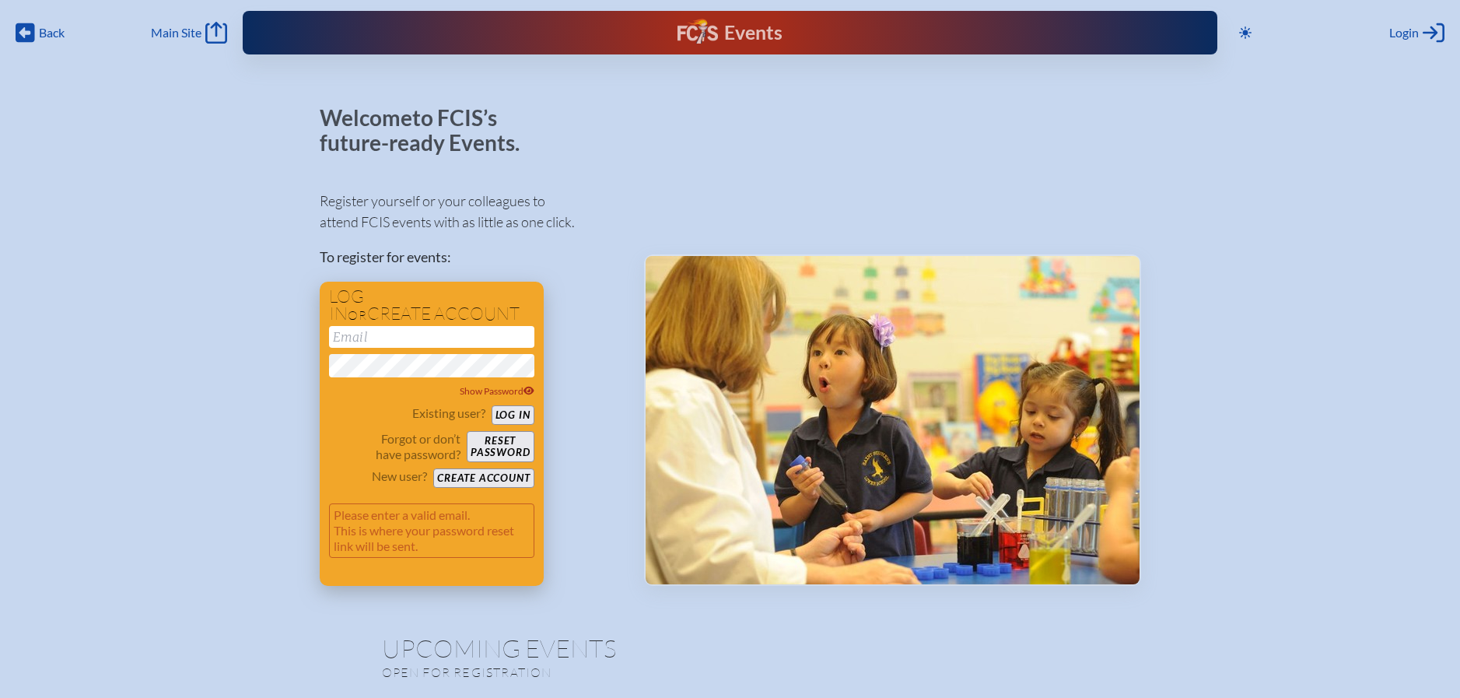
click at [386, 344] on input "email" at bounding box center [431, 337] width 205 height 22
paste input "nbarrington@sseds.org"
type input "nbarrington@sseds.org"
click at [584, 384] on div "Register yourself or your colleagues to attend FCIS events with as little as on…" at bounding box center [470, 381] width 300 height 409
click at [520, 446] on button "Reset password" at bounding box center [500, 446] width 67 height 31
